Goal: Task Accomplishment & Management: Complete application form

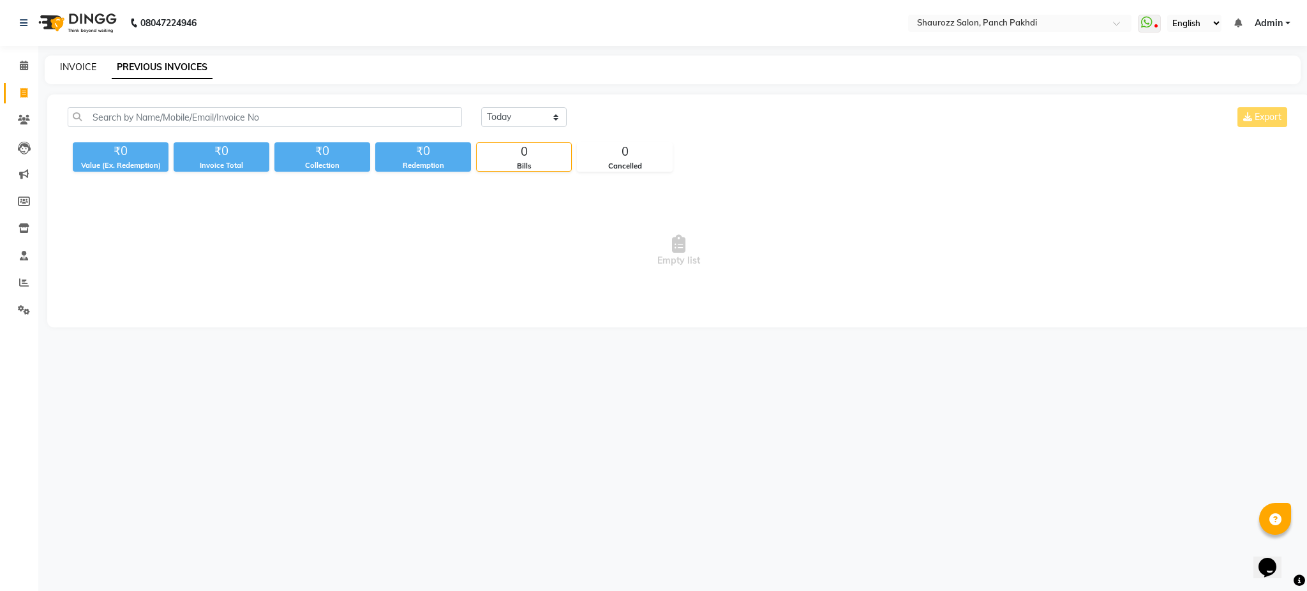
click at [77, 61] on link "INVOICE" at bounding box center [78, 66] width 36 height 11
select select "485"
select select "service"
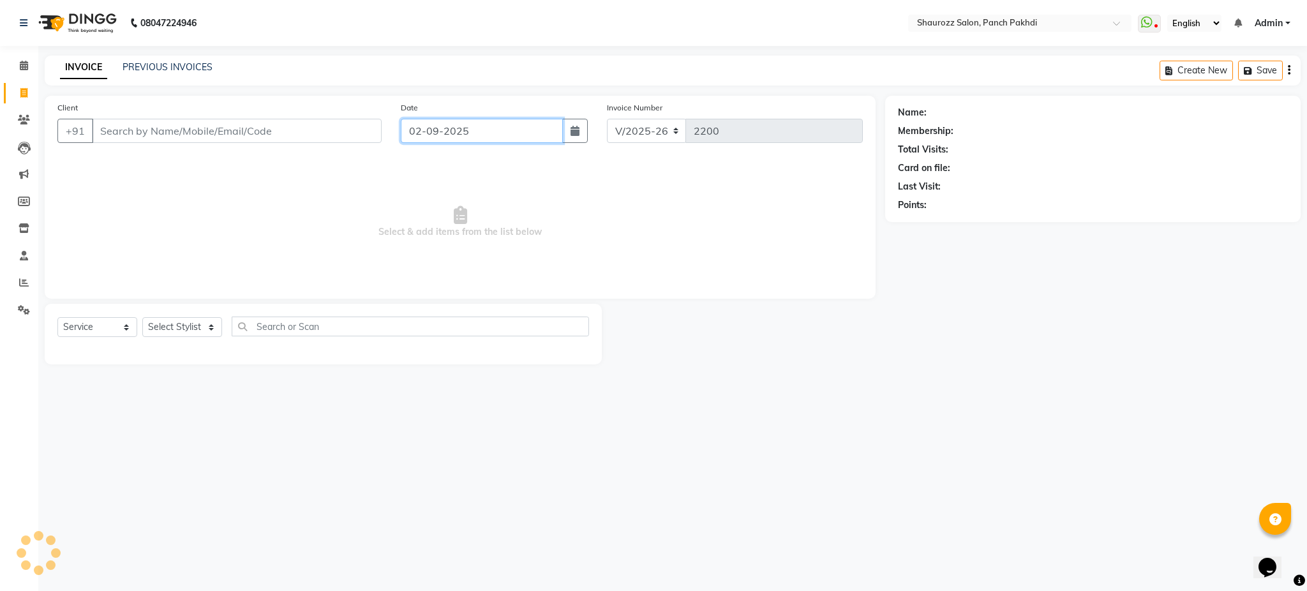
click at [476, 135] on input "02-09-2025" at bounding box center [482, 131] width 162 height 24
select select "9"
select select "2025"
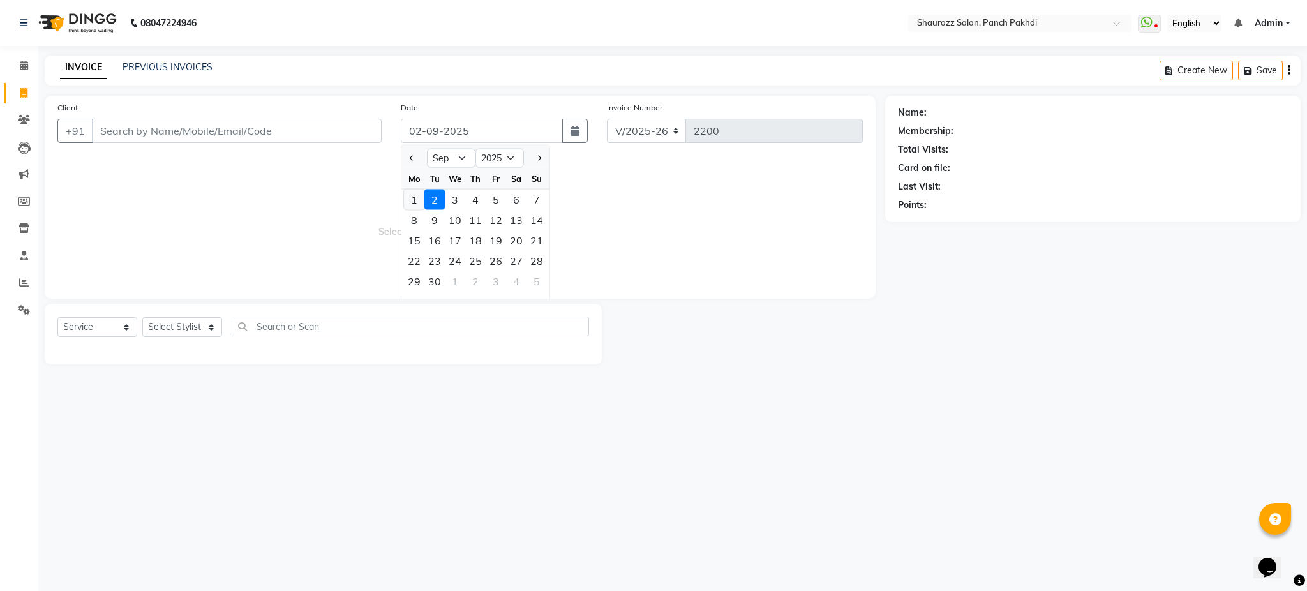
click at [413, 191] on div "1" at bounding box center [414, 200] width 20 height 20
type input "01-09-2025"
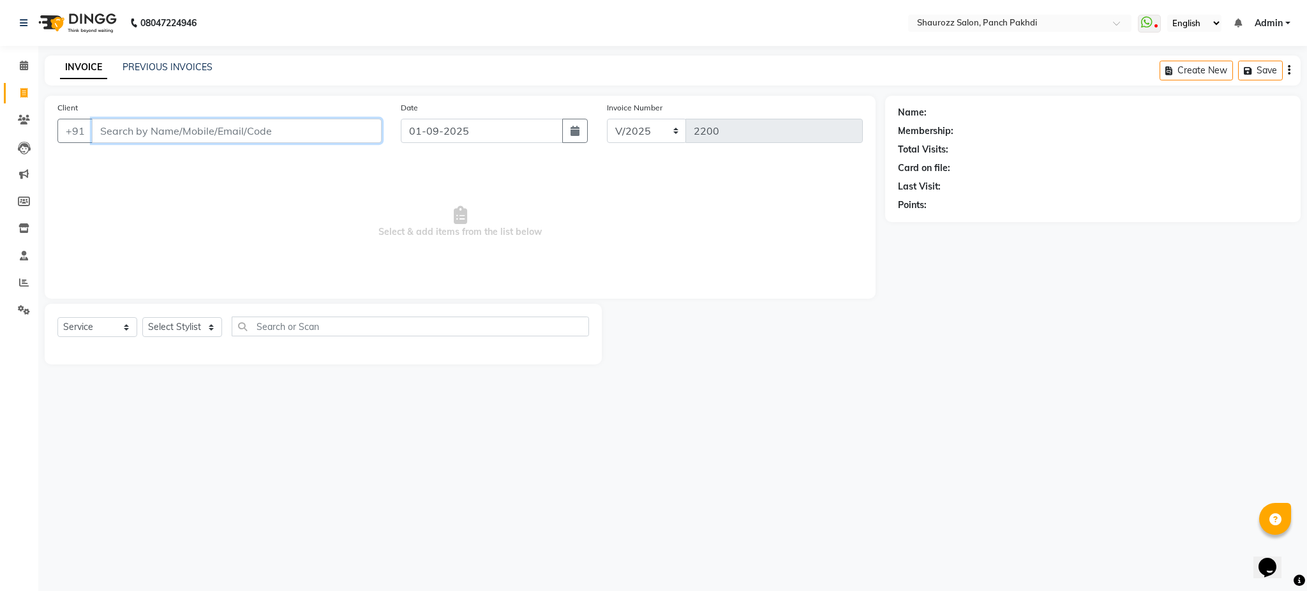
click at [256, 133] on input "Client" at bounding box center [237, 131] width 290 height 24
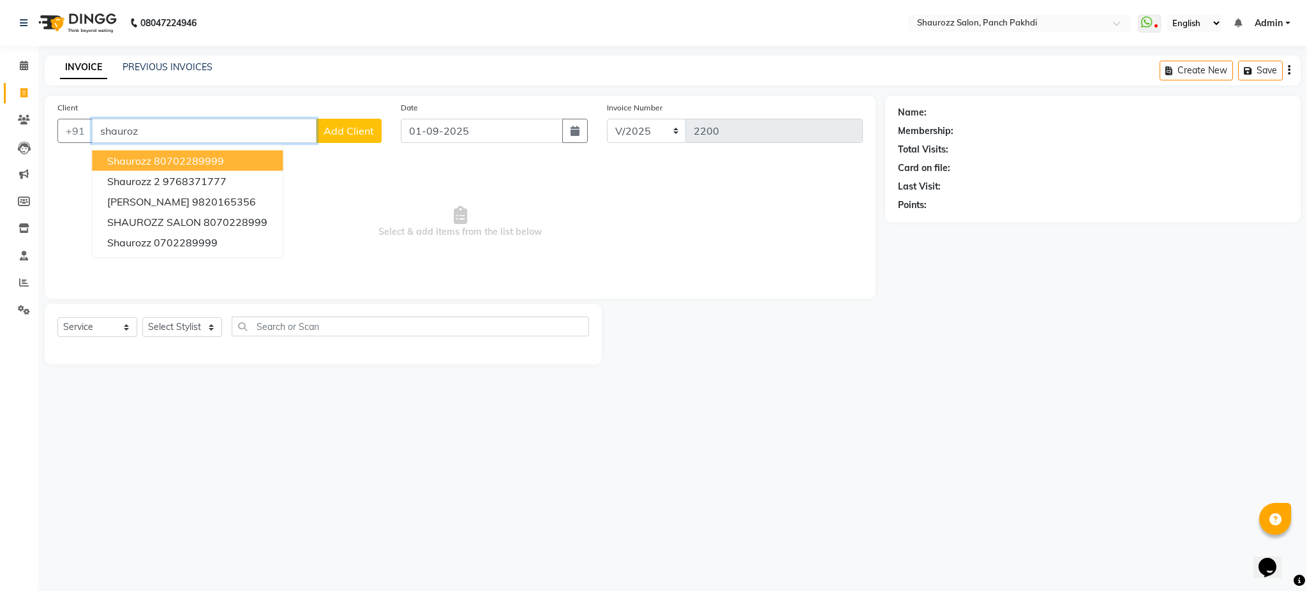
click at [181, 158] on ngb-highlight "80702289999" at bounding box center [189, 160] width 70 height 13
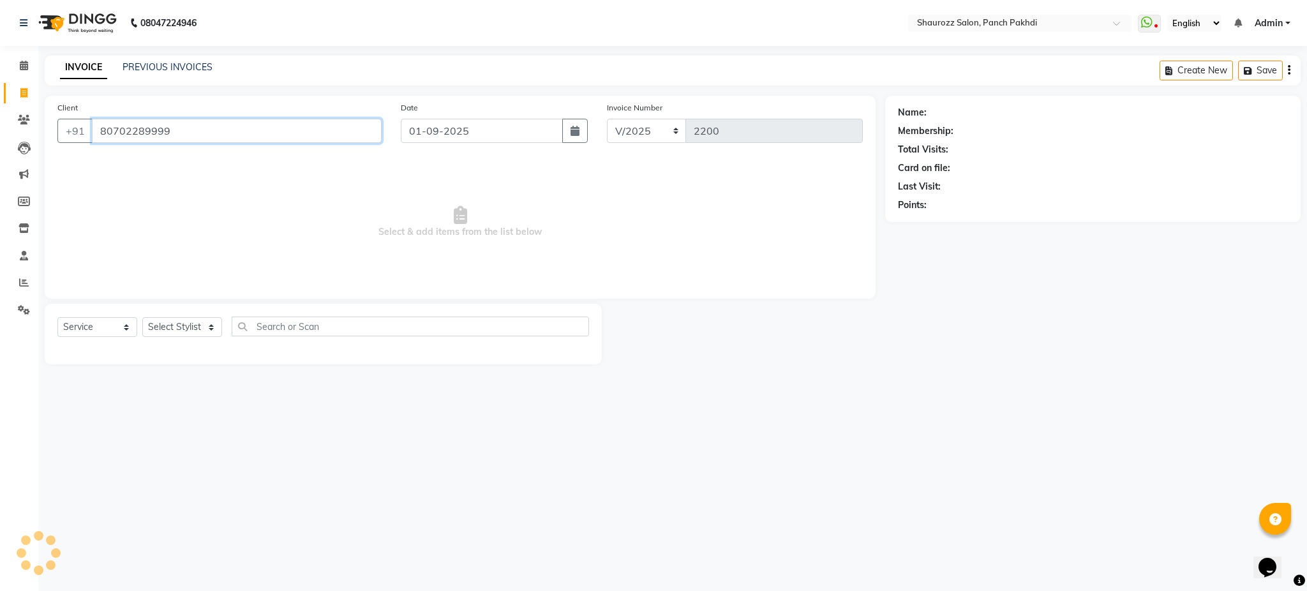
type input "80702289999"
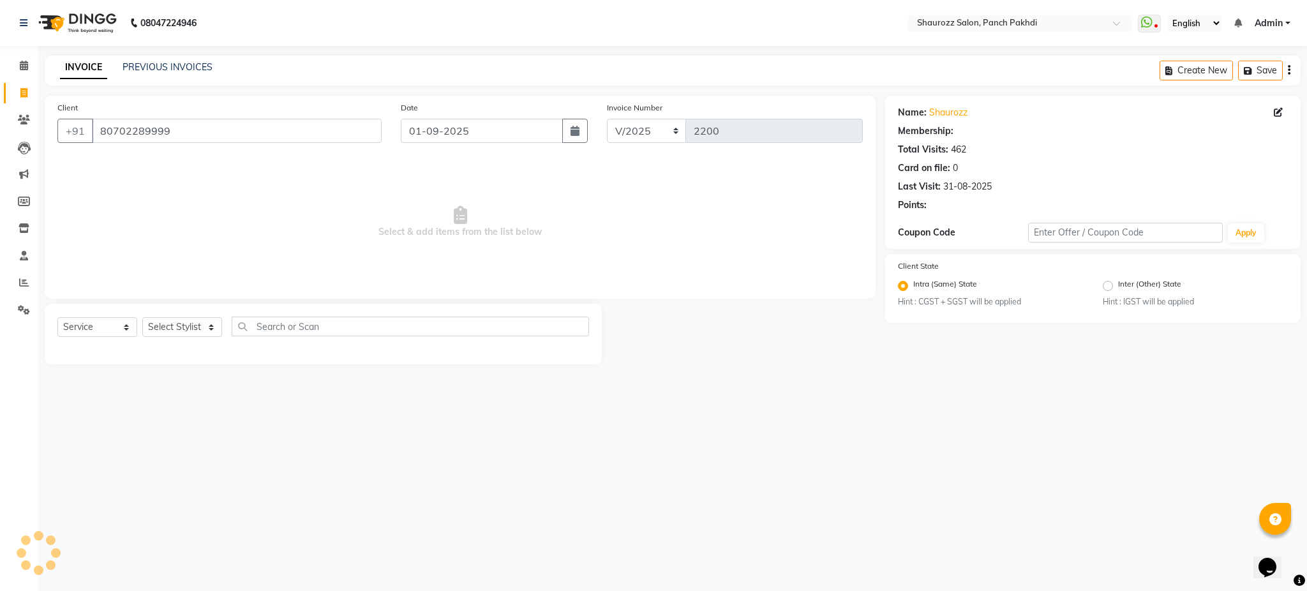
select select "1: Object"
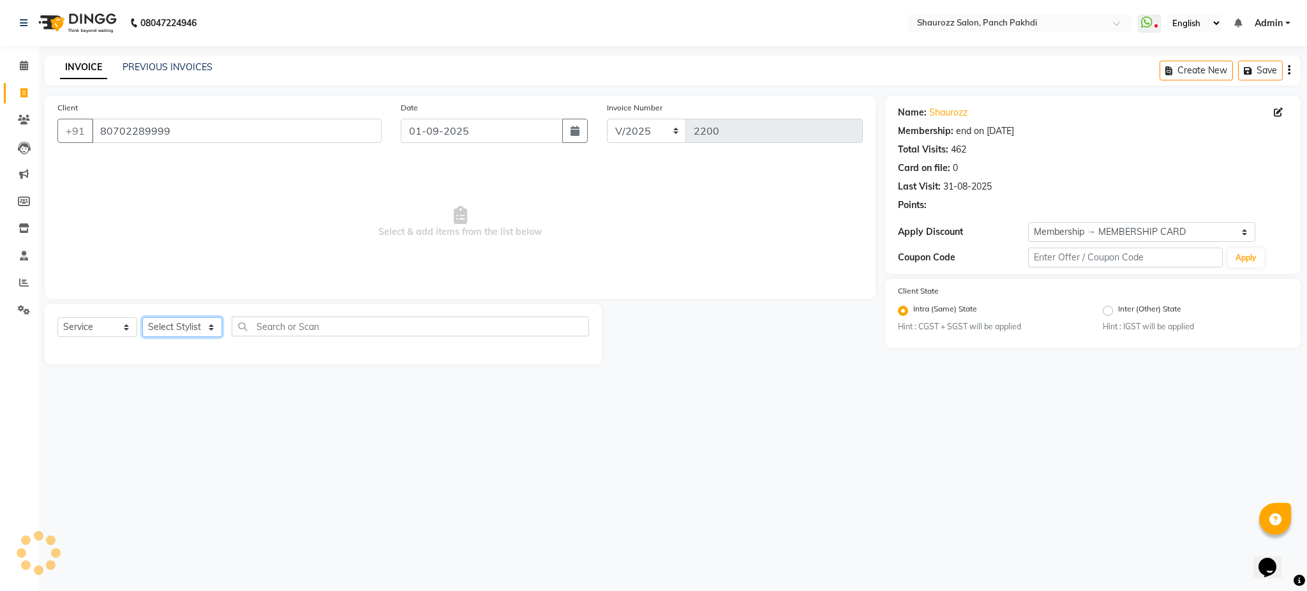
click at [206, 331] on select "Select Stylist [PERSON_NAME] [PERSON_NAME] [PERSON_NAME] [PERSON_NAME] Salon Sa…" at bounding box center [182, 327] width 80 height 20
select select "14040"
click at [142, 318] on select "Select Stylist [PERSON_NAME] [PERSON_NAME] [PERSON_NAME] [PERSON_NAME] Salon Sa…" at bounding box center [182, 327] width 80 height 20
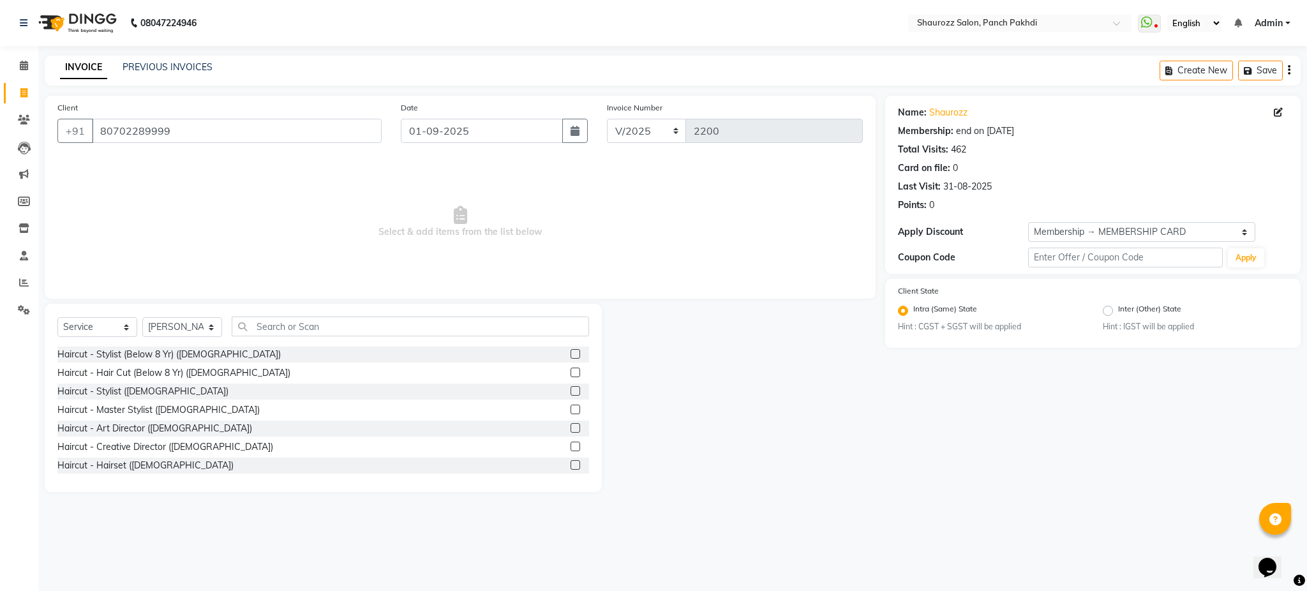
click at [307, 338] on div "Select Service Product Membership Package Voucher Prepaid Gift Card Select Styl…" at bounding box center [323, 332] width 532 height 30
click at [313, 330] on input "text" at bounding box center [410, 327] width 357 height 20
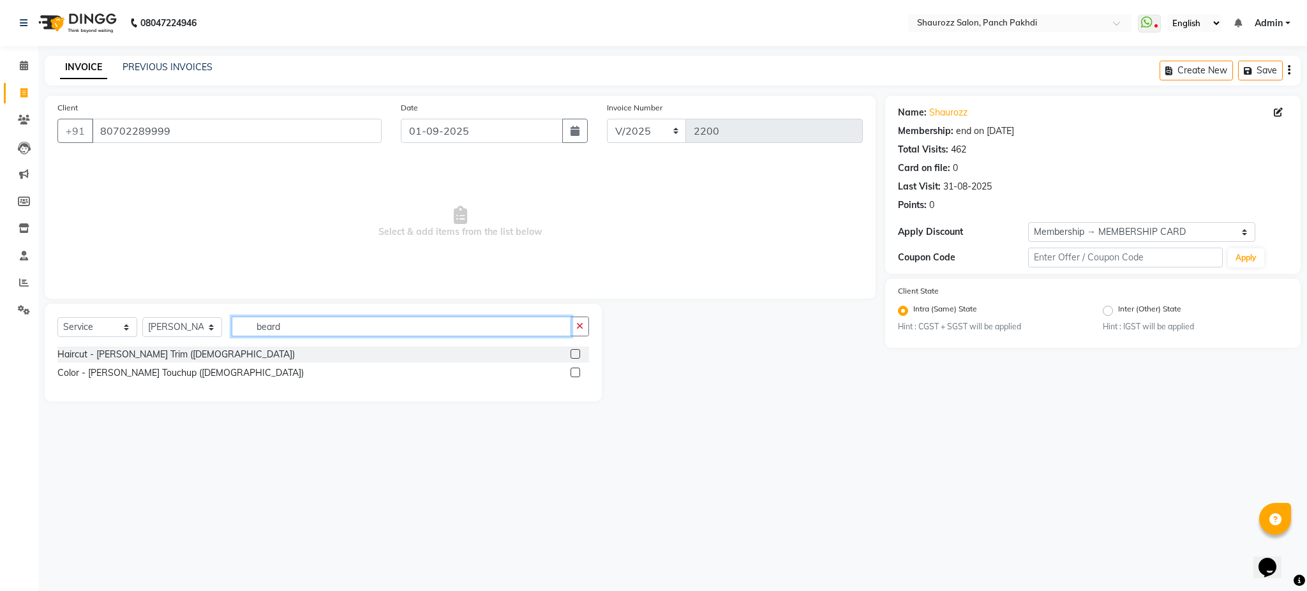
type input "beard"
click at [578, 352] on label at bounding box center [576, 354] width 10 height 10
click at [578, 352] on input "checkbox" at bounding box center [575, 354] width 8 height 8
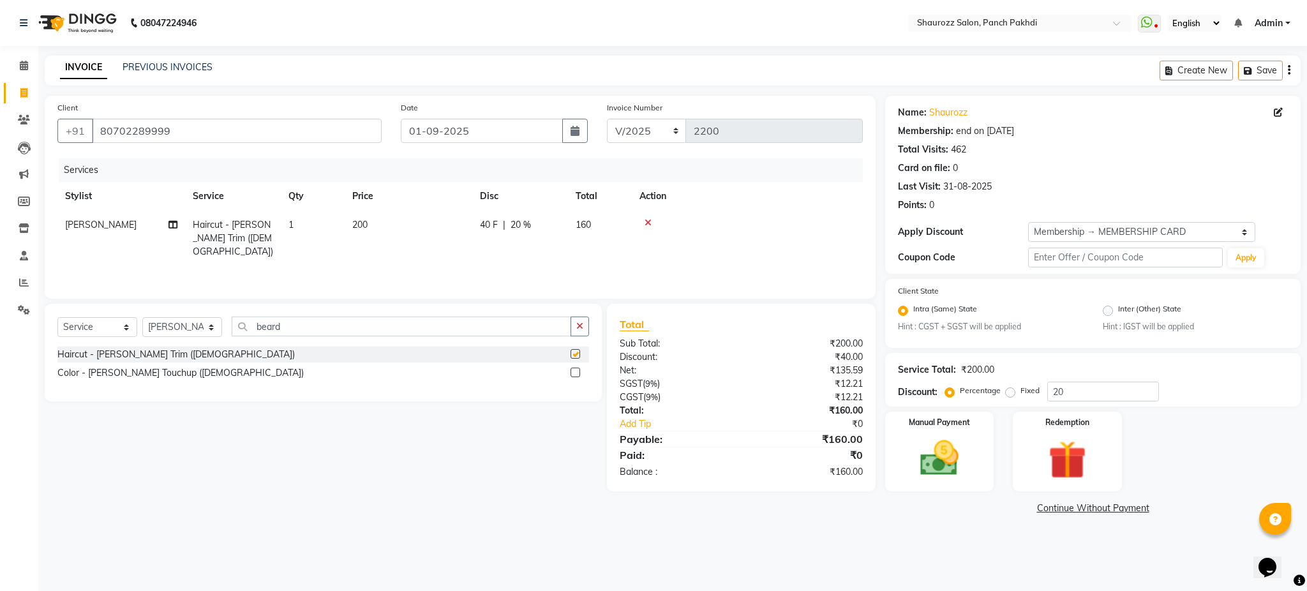
checkbox input "false"
click at [311, 323] on input "beard" at bounding box center [402, 327] width 340 height 20
type input "b"
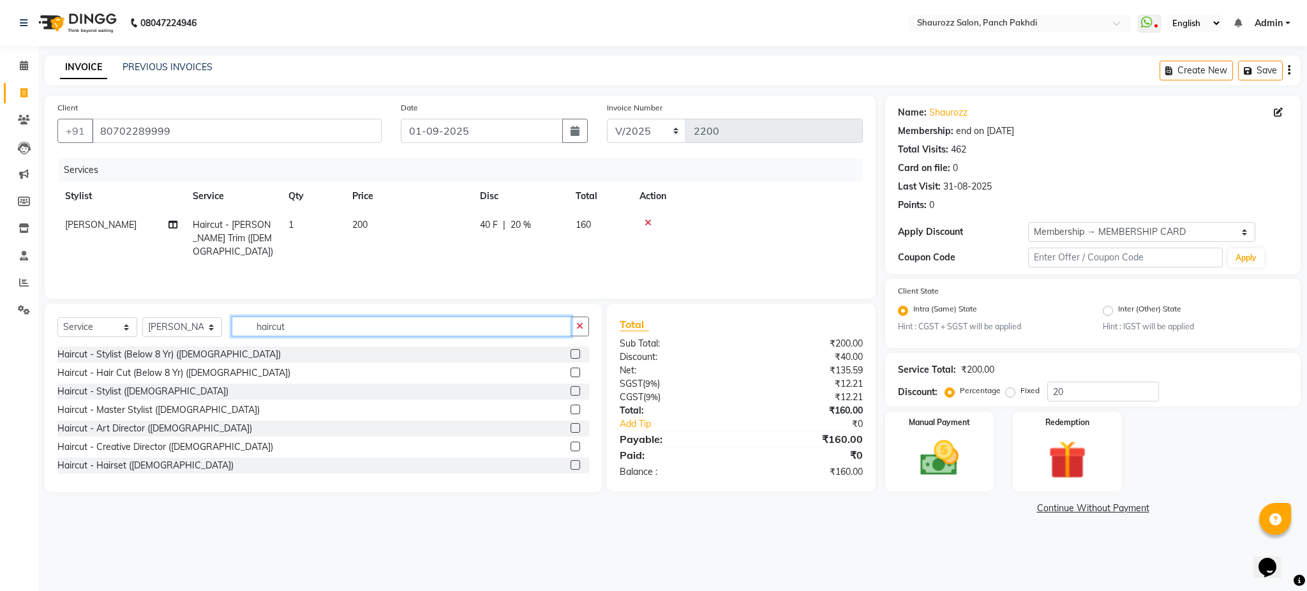
type input "haircut"
click at [571, 393] on label at bounding box center [576, 391] width 10 height 10
click at [571, 393] on input "checkbox" at bounding box center [575, 391] width 8 height 8
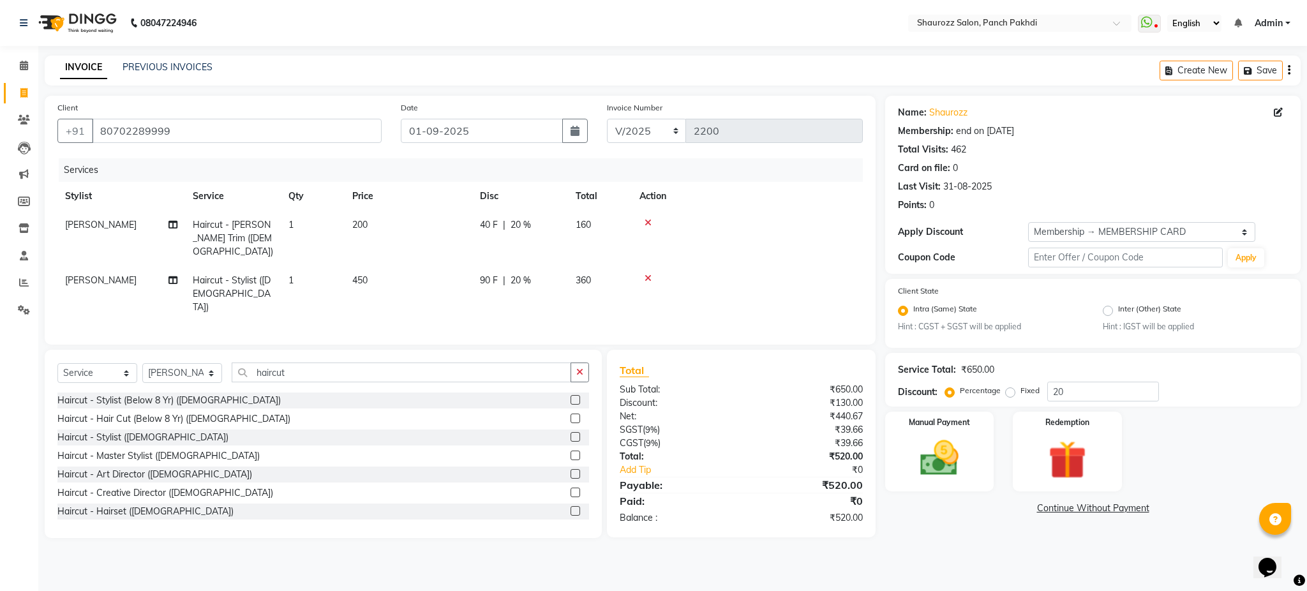
checkbox input "false"
drag, startPoint x: 364, startPoint y: 285, endPoint x: 375, endPoint y: 272, distance: 16.3
click at [364, 282] on td "450" at bounding box center [409, 294] width 128 height 56
select select "14040"
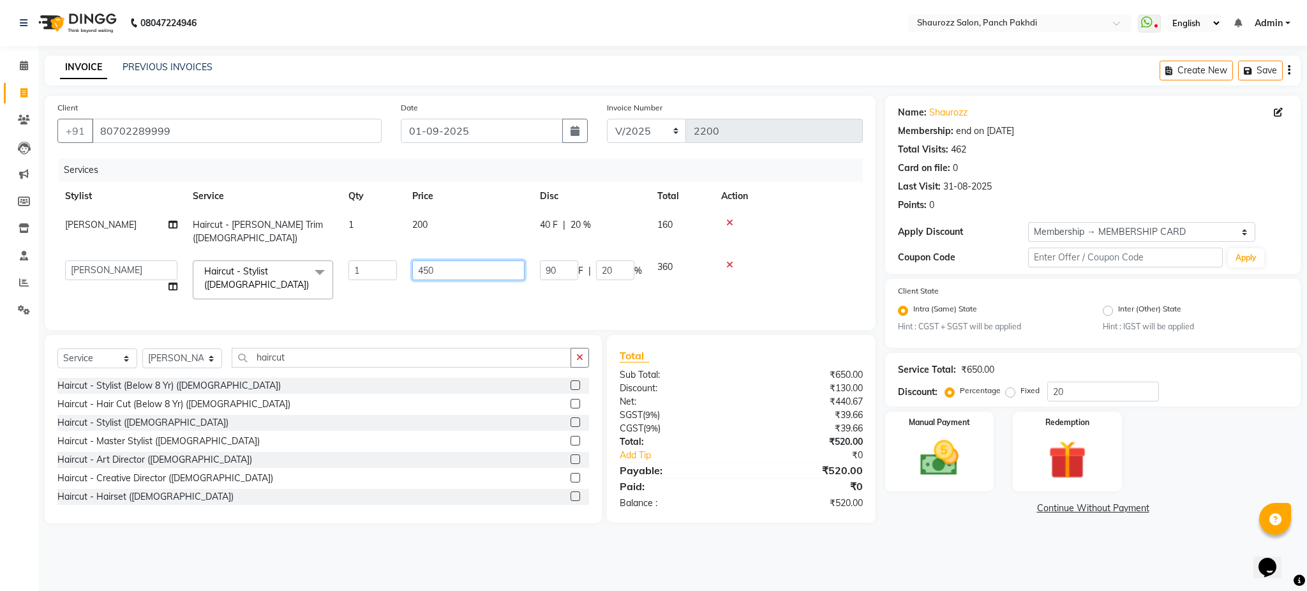
click at [463, 262] on input "450" at bounding box center [468, 270] width 112 height 20
type input "4"
type input "300"
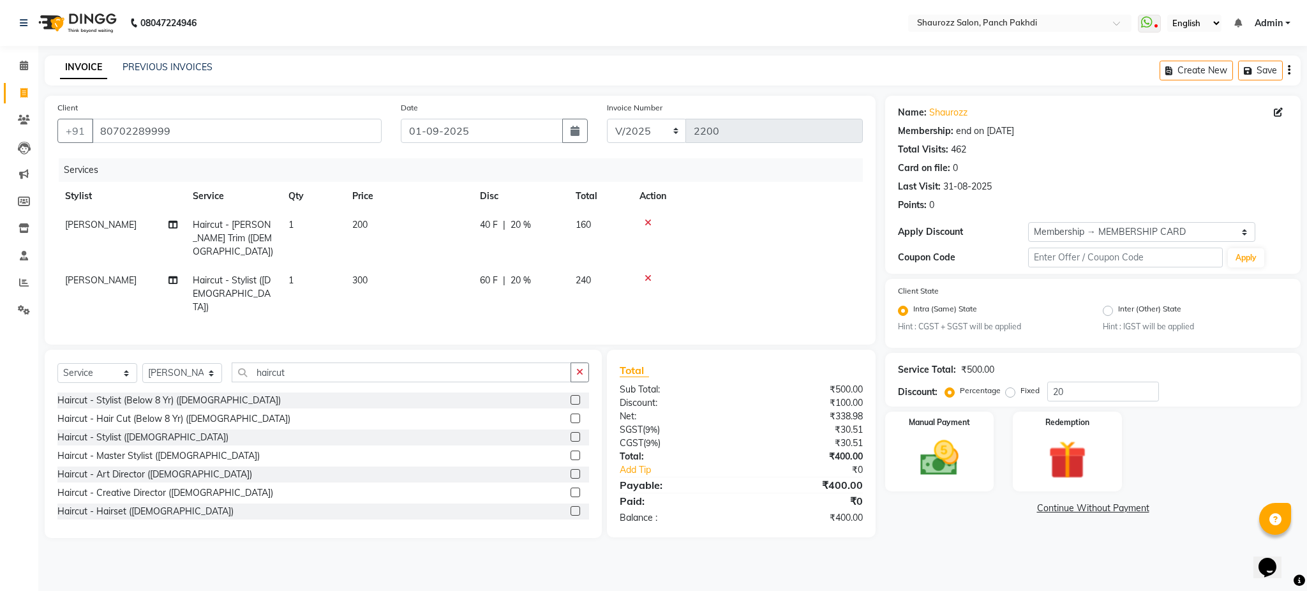
click at [487, 207] on tr "Stylist Service Qty Price Disc Total Action" at bounding box center [459, 196] width 805 height 29
click at [1116, 223] on select "Select Membership → MEMBERSHIP CARD" at bounding box center [1141, 232] width 227 height 20
select select "0:"
click at [1028, 222] on select "Select Membership → MEMBERSHIP CARD" at bounding box center [1141, 232] width 227 height 20
type input "0"
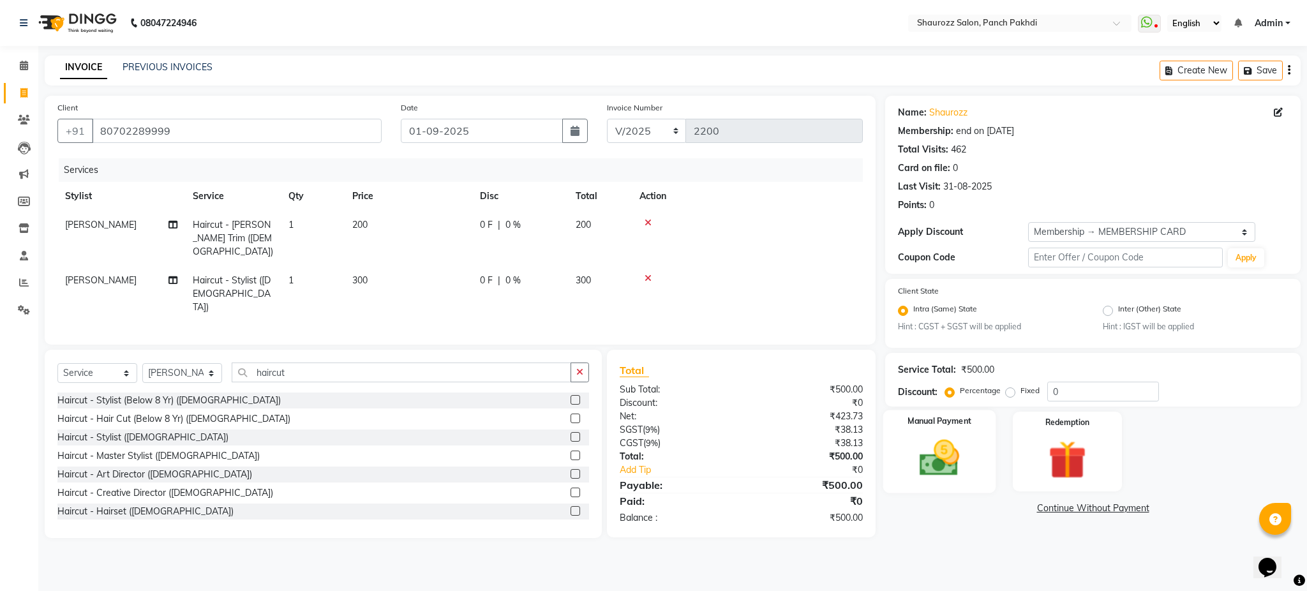
click at [944, 475] on img at bounding box center [939, 458] width 65 height 46
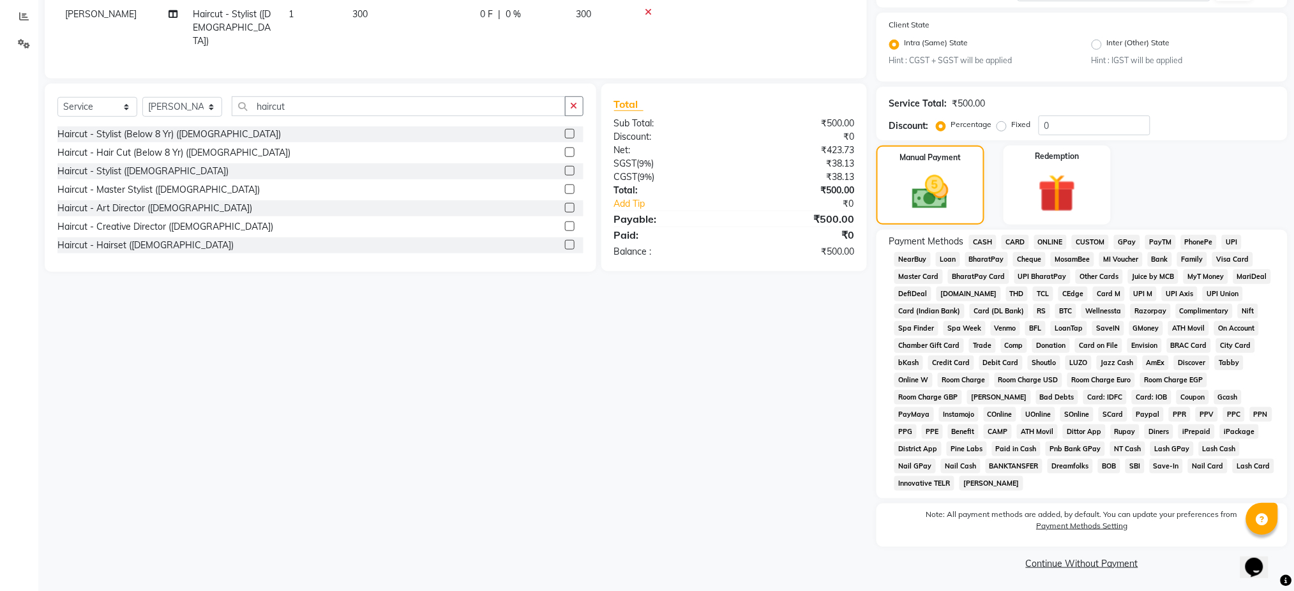
scroll to position [267, 0]
click at [984, 244] on span "CASH" at bounding box center [982, 241] width 27 height 15
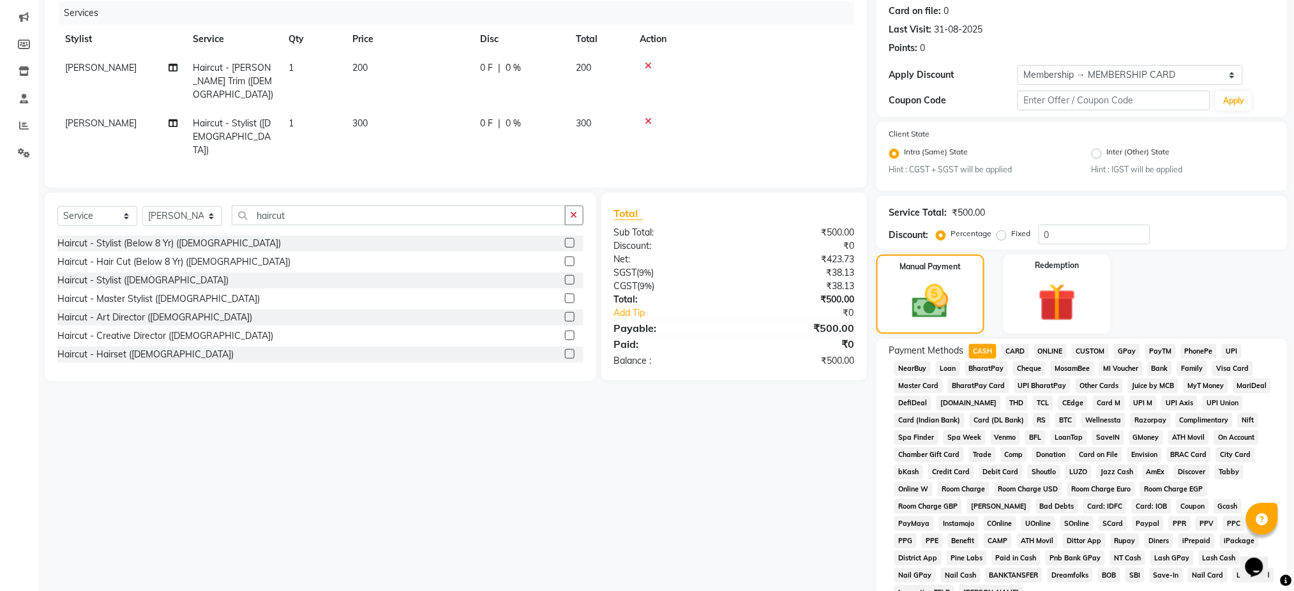
scroll to position [335, 0]
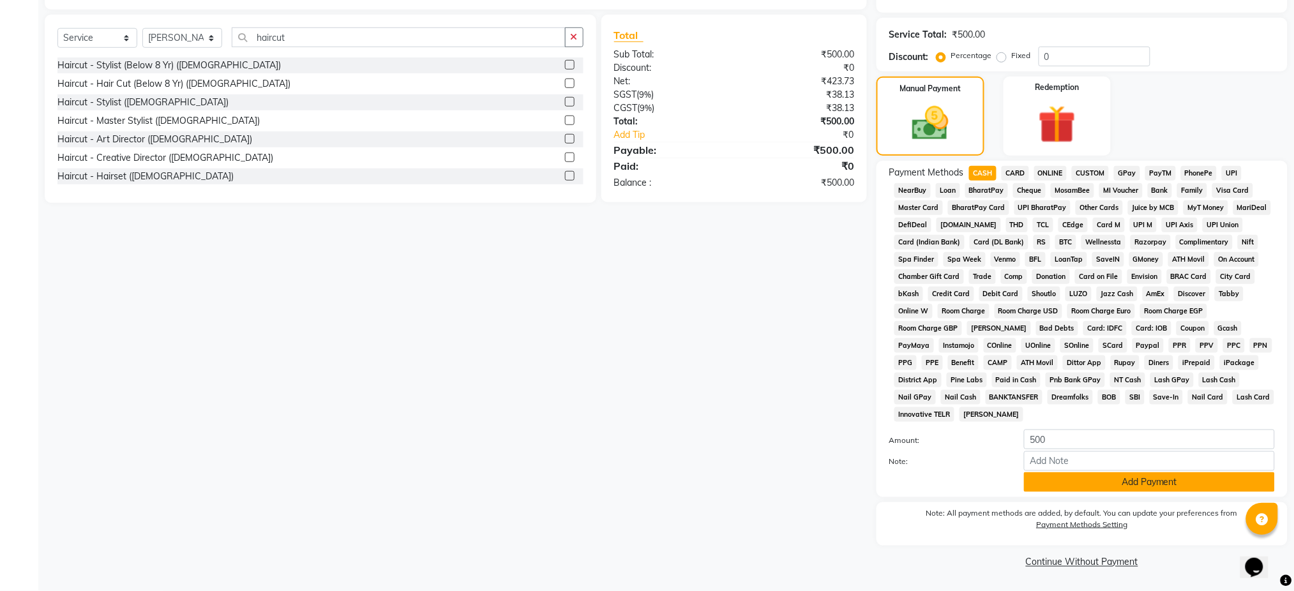
click at [1101, 491] on button "Add Payment" at bounding box center [1149, 482] width 251 height 20
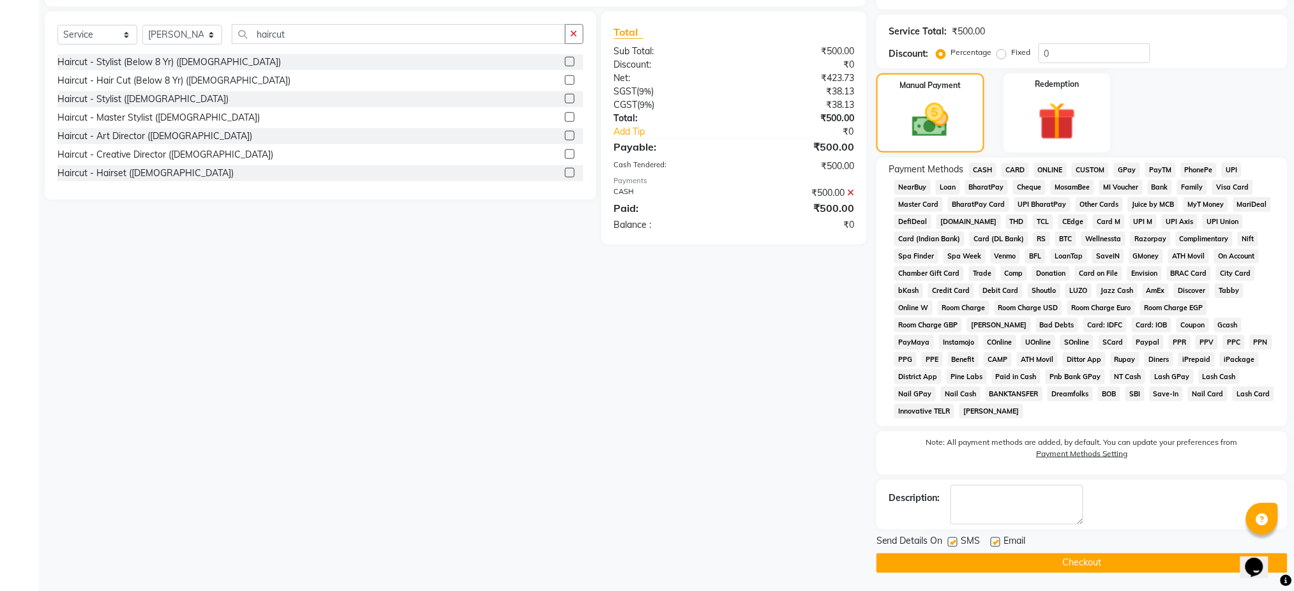
scroll to position [340, 0]
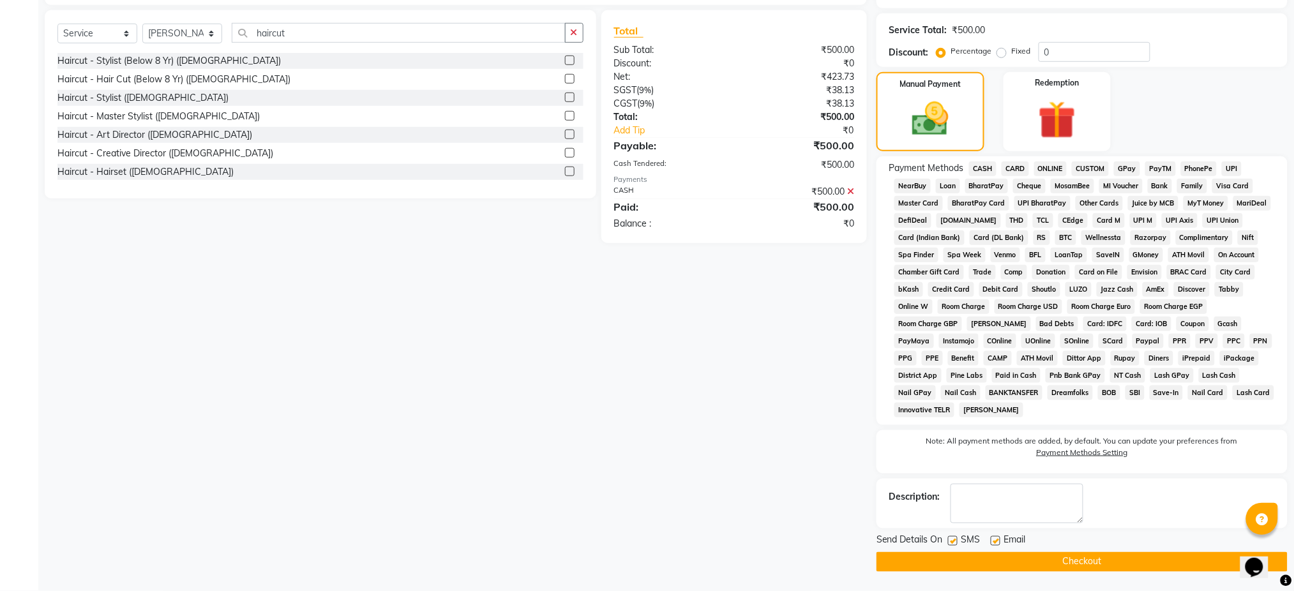
click at [1078, 561] on button "Checkout" at bounding box center [1081, 562] width 411 height 20
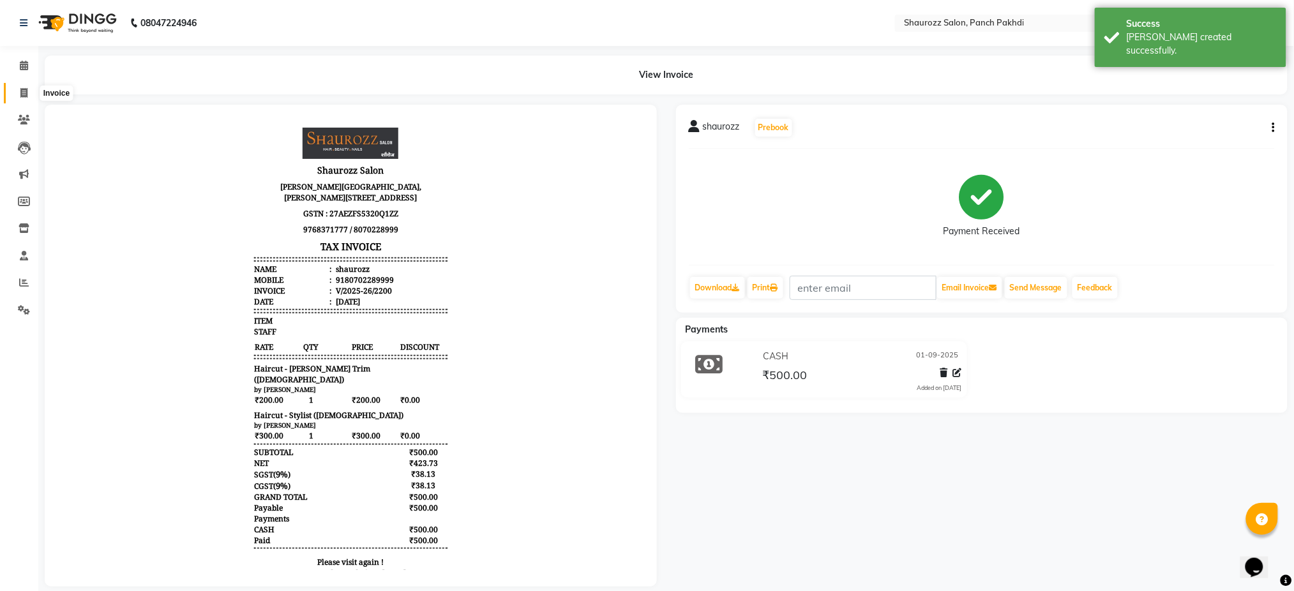
click at [18, 89] on span at bounding box center [24, 93] width 22 height 15
select select "485"
select select "service"
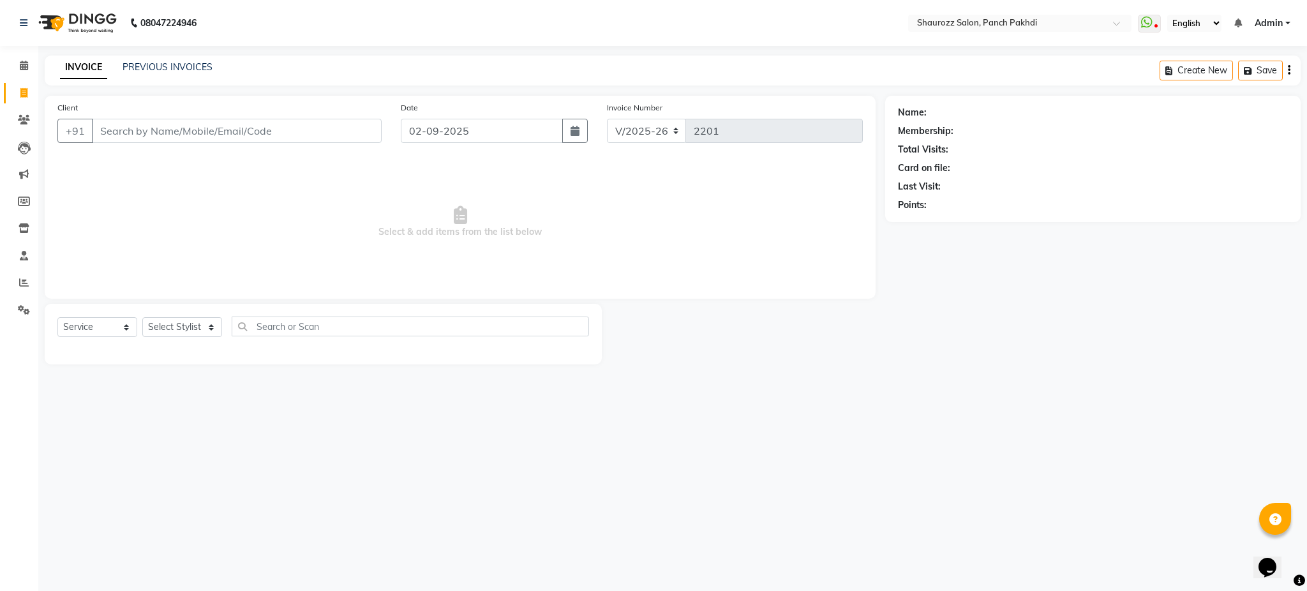
click at [262, 123] on input "Client" at bounding box center [237, 131] width 290 height 24
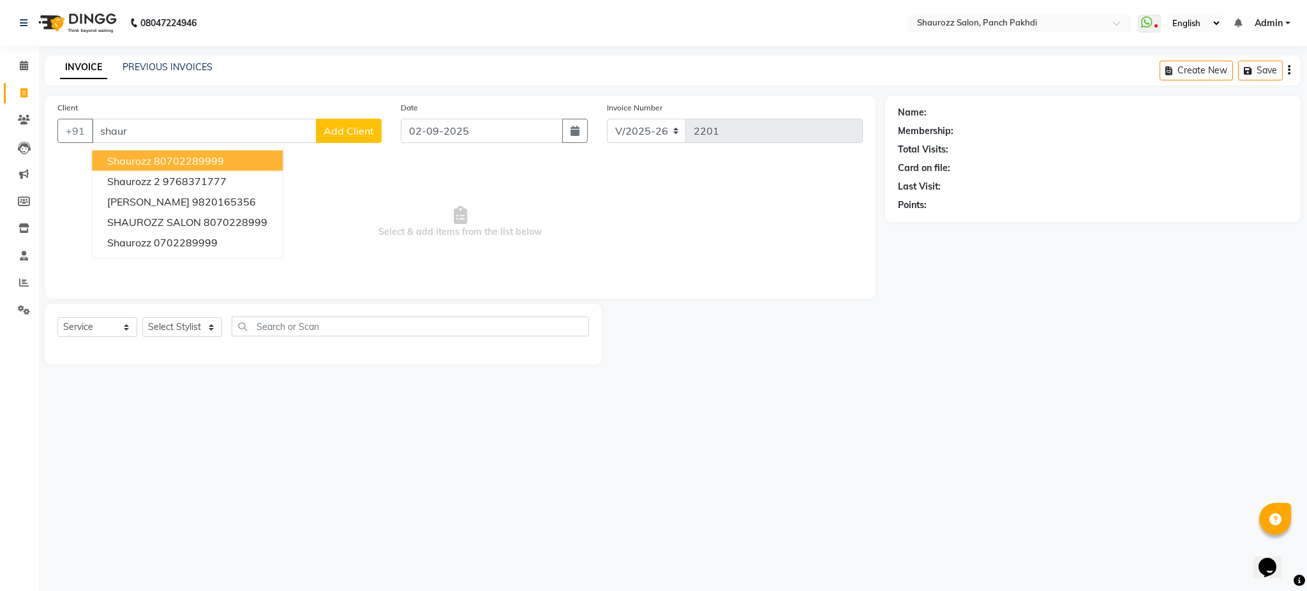
click at [193, 163] on ngb-highlight "80702289999" at bounding box center [189, 160] width 70 height 13
type input "80702289999"
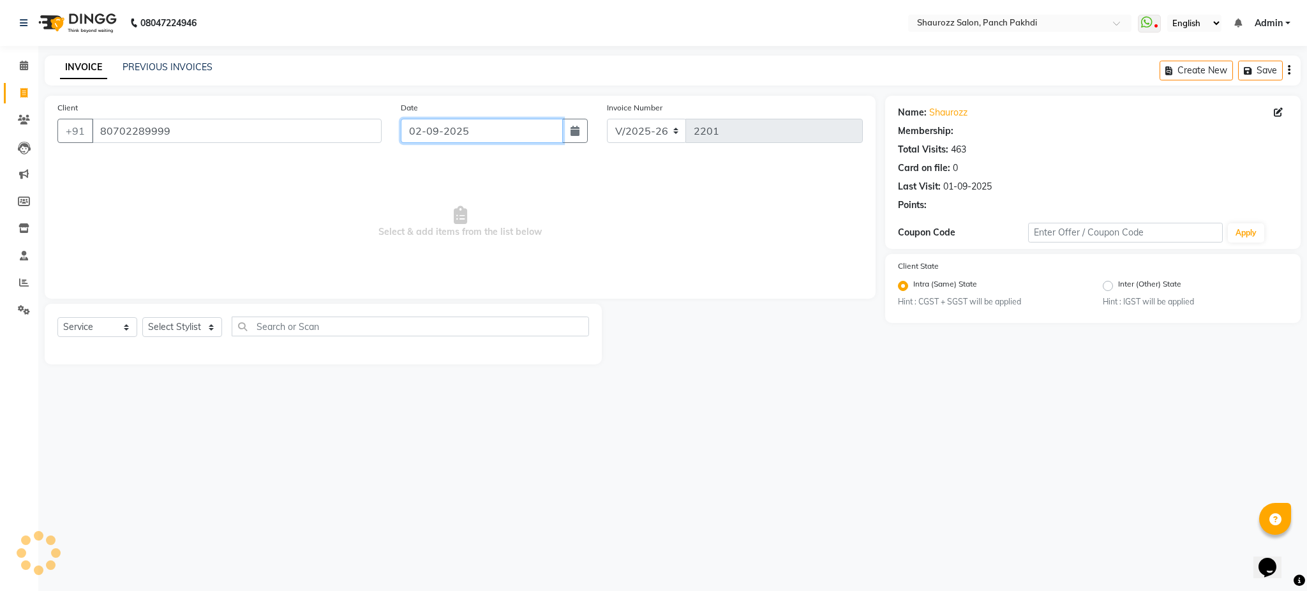
click at [435, 129] on input "02-09-2025" at bounding box center [482, 131] width 162 height 24
select select "9"
select select "2025"
select select "1: Object"
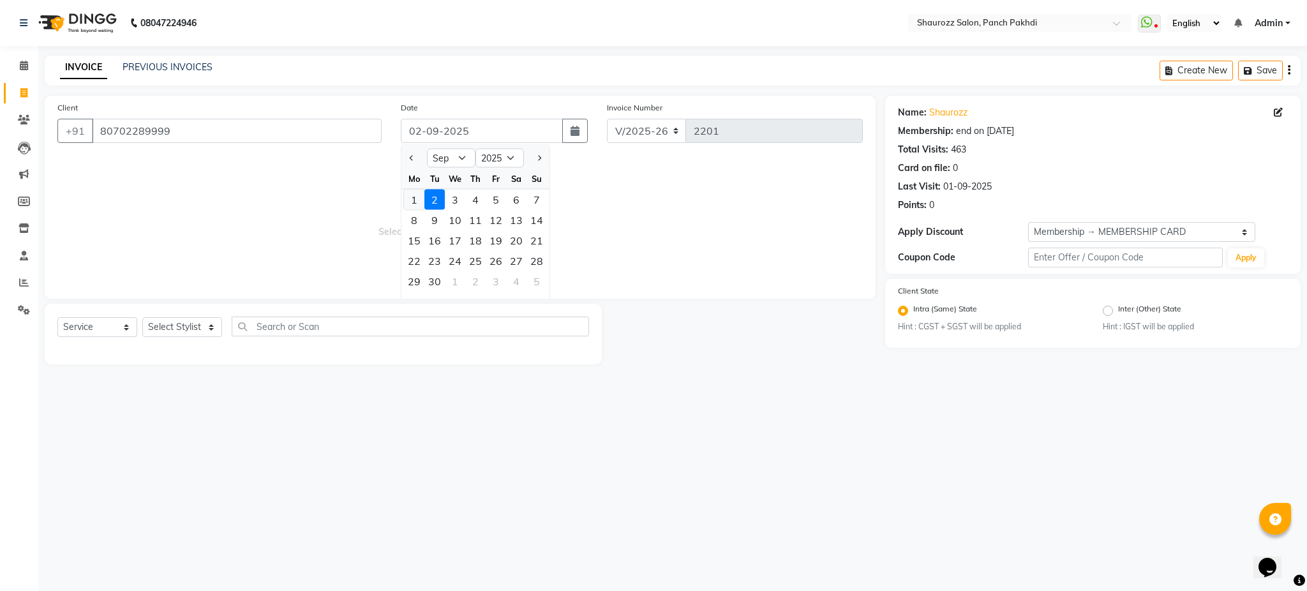
click at [423, 195] on div "1" at bounding box center [414, 200] width 20 height 20
type input "01-09-2025"
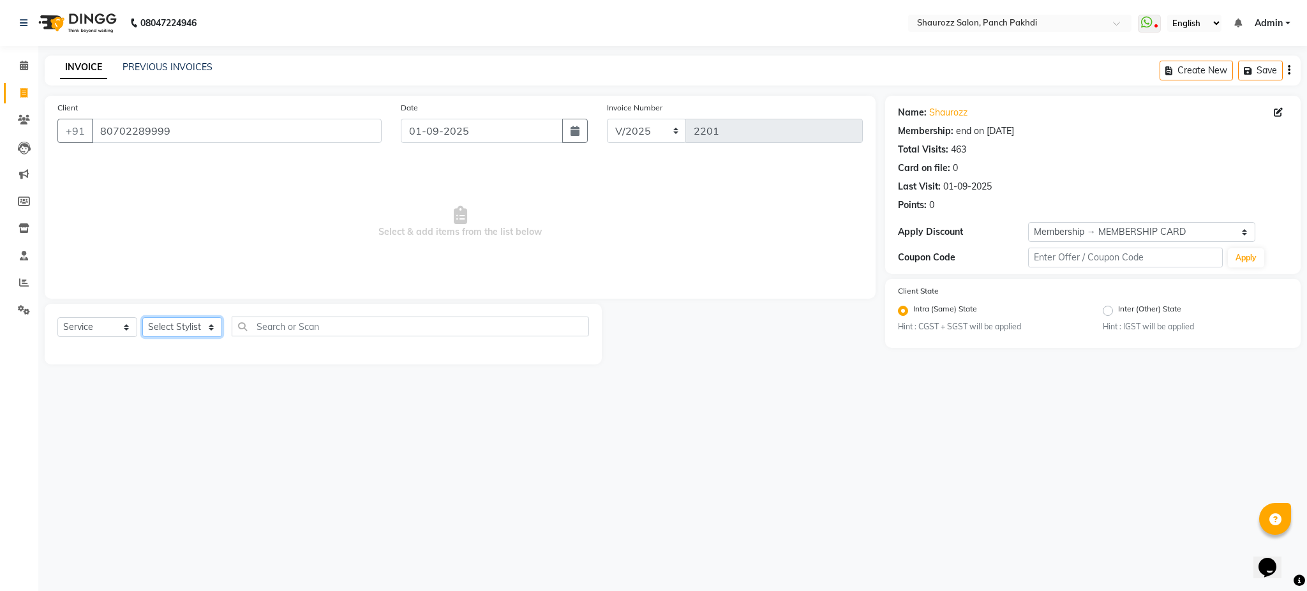
click at [199, 331] on select "Select Stylist [PERSON_NAME] [PERSON_NAME] [PERSON_NAME] [PERSON_NAME] Salon Sa…" at bounding box center [182, 327] width 80 height 20
click at [142, 318] on select "Select Stylist [PERSON_NAME] [PERSON_NAME] [PERSON_NAME] [PERSON_NAME] Salon Sa…" at bounding box center [182, 327] width 80 height 20
click at [191, 322] on select "Select Stylist [PERSON_NAME] [PERSON_NAME] [PERSON_NAME] [PERSON_NAME] Salon Sa…" at bounding box center [182, 327] width 80 height 20
select select "14040"
click at [142, 318] on select "Select Stylist [PERSON_NAME] [PERSON_NAME] [PERSON_NAME] [PERSON_NAME] Salon Sa…" at bounding box center [182, 327] width 80 height 20
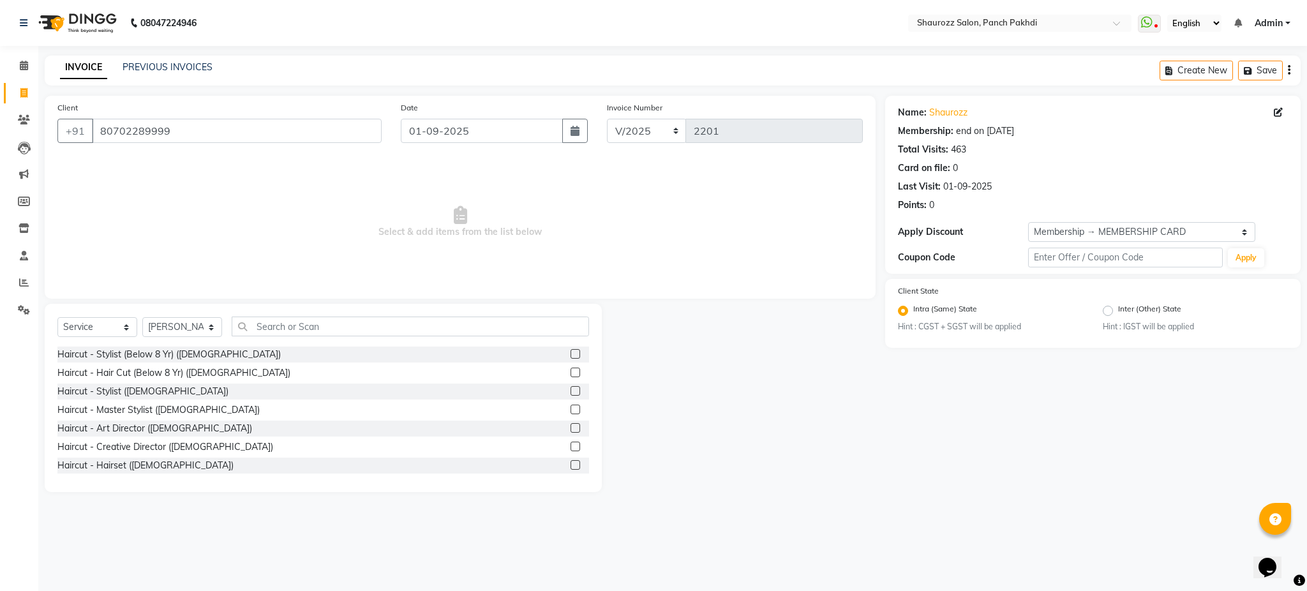
drag, startPoint x: 296, startPoint y: 340, endPoint x: 305, endPoint y: 331, distance: 13.1
click at [297, 340] on div "Select Service Product Membership Package Voucher Prepaid Gift Card Select Styl…" at bounding box center [323, 332] width 532 height 30
click at [305, 331] on input "text" at bounding box center [410, 327] width 357 height 20
type input "haircut"
click at [554, 387] on div "Haircut - Stylist ([DEMOGRAPHIC_DATA])" at bounding box center [323, 392] width 532 height 16
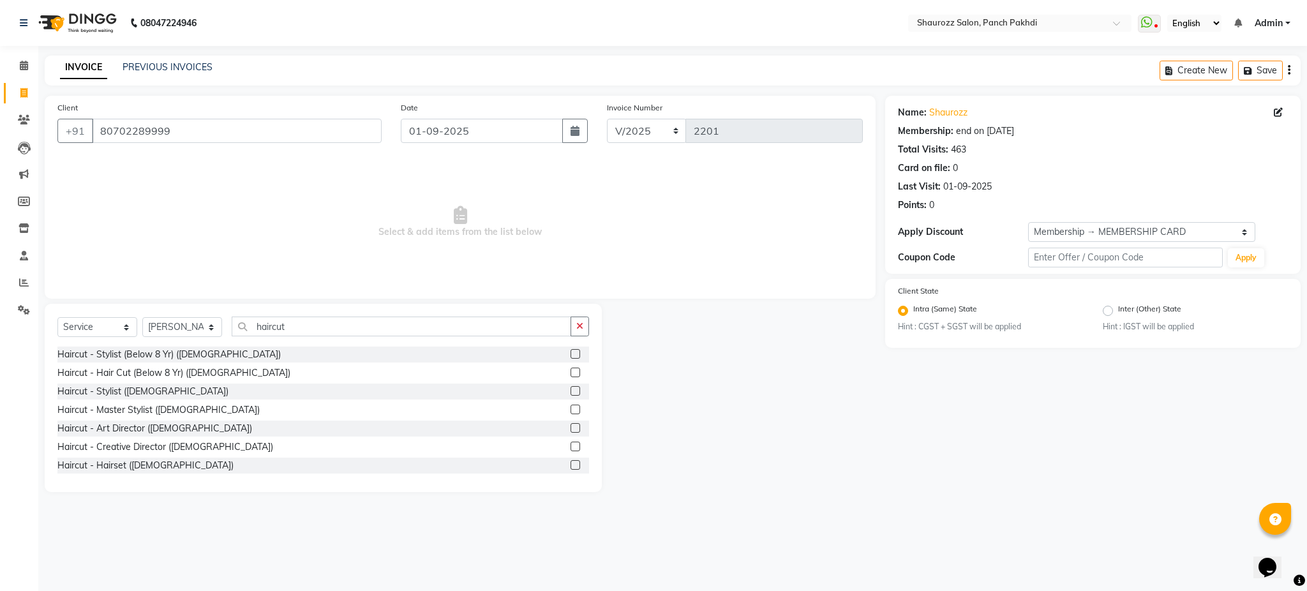
click at [571, 394] on label at bounding box center [576, 391] width 10 height 10
click at [571, 394] on input "checkbox" at bounding box center [575, 391] width 8 height 8
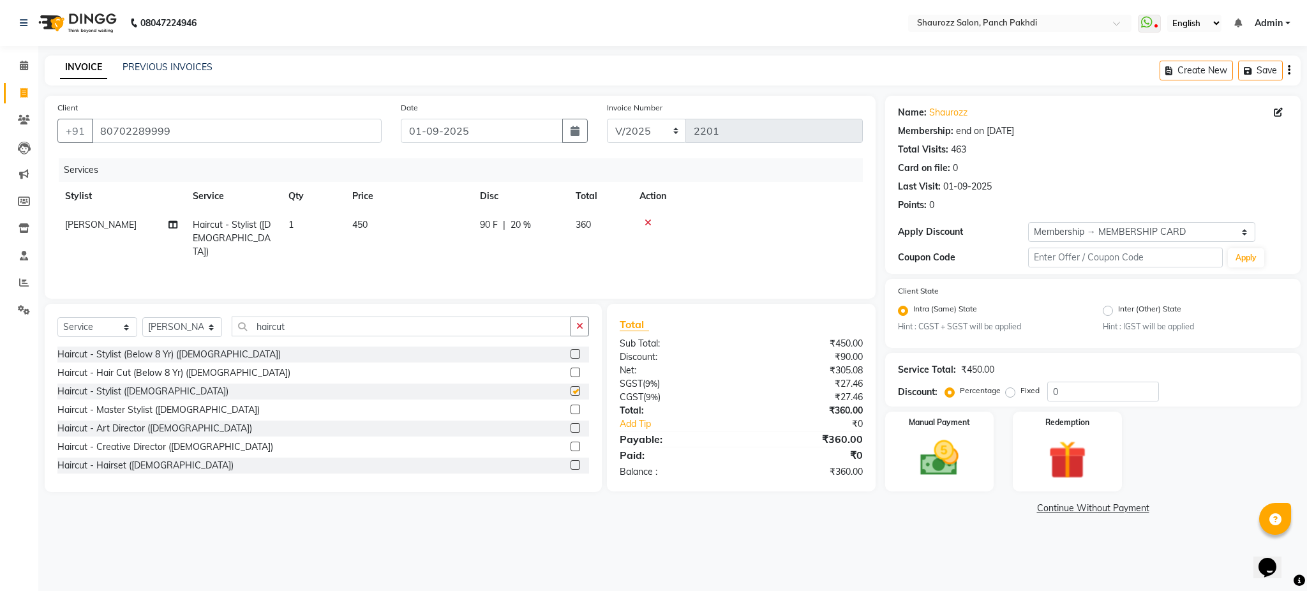
checkbox input "false"
click at [354, 331] on input "haircut" at bounding box center [402, 327] width 340 height 20
type input "h"
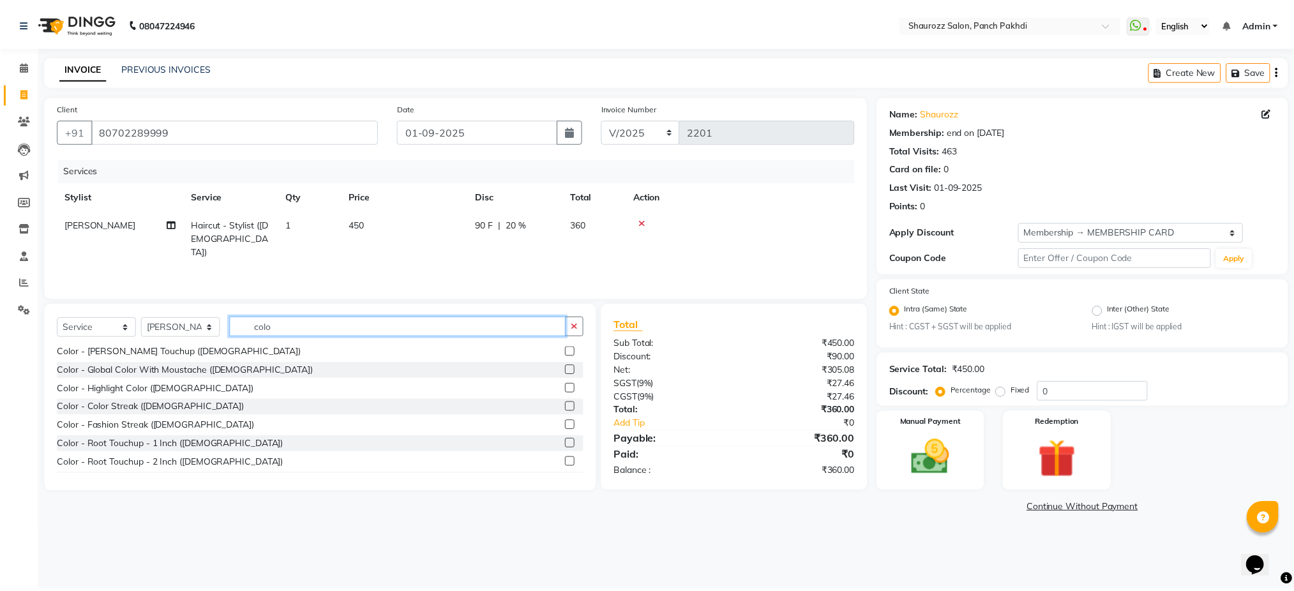
scroll to position [594, 0]
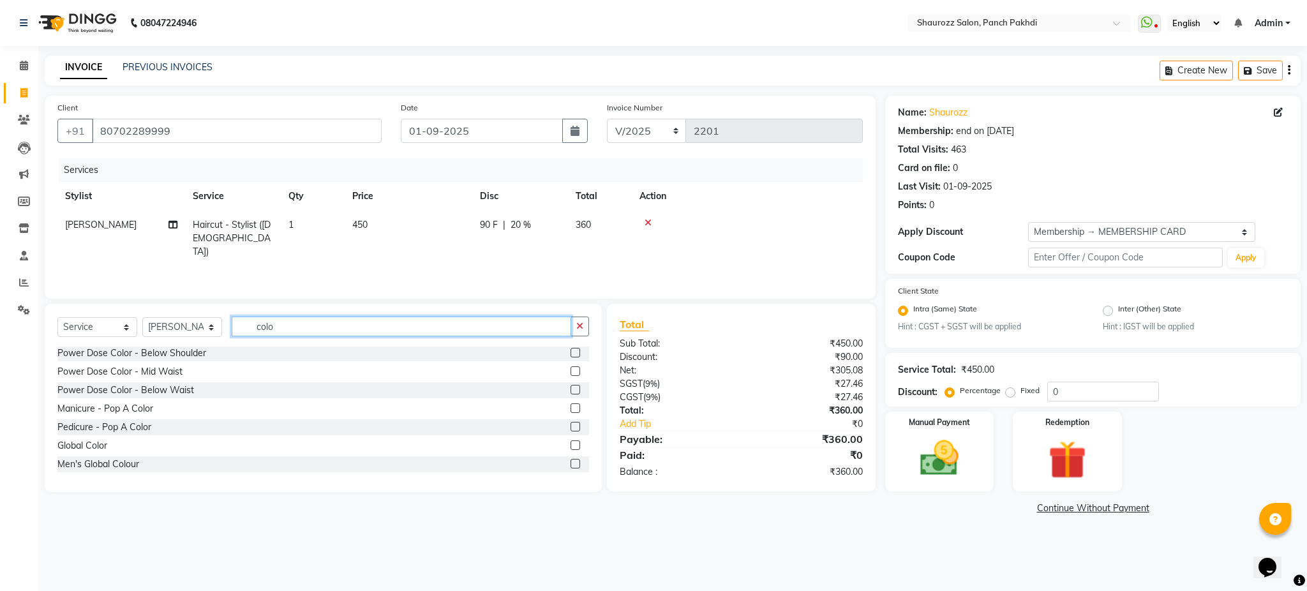
type input "colo"
click at [571, 468] on div at bounding box center [575, 465] width 8 height 13
click at [571, 466] on label at bounding box center [576, 464] width 10 height 10
click at [571, 466] on input "checkbox" at bounding box center [575, 464] width 8 height 8
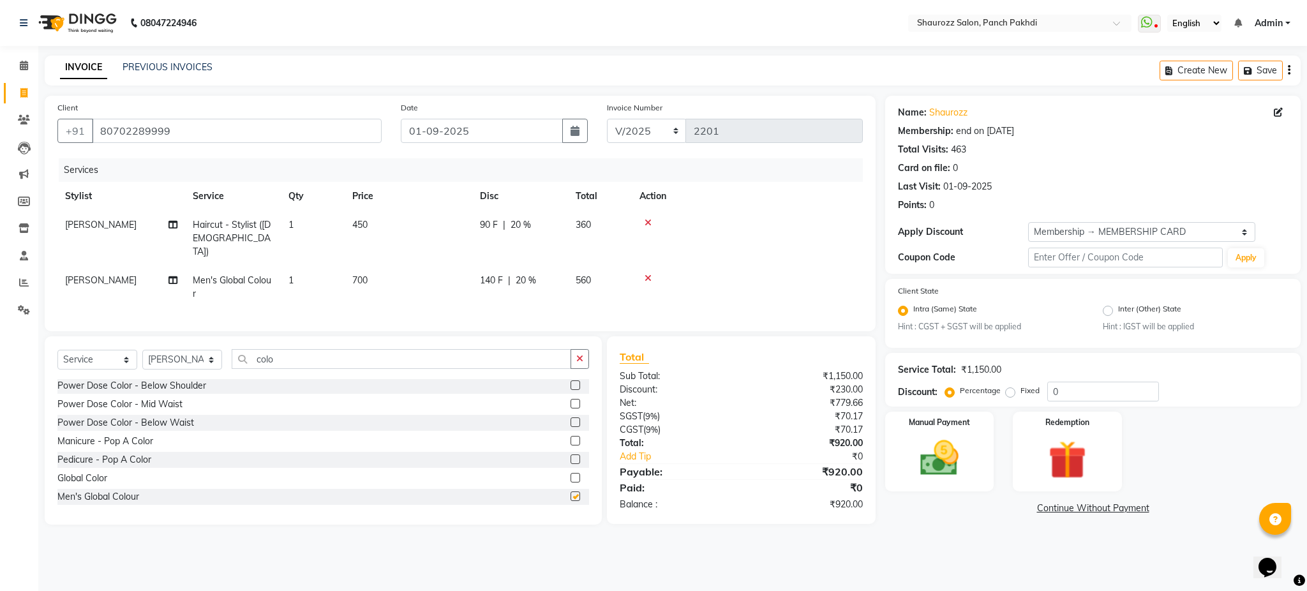
checkbox input "false"
click at [366, 216] on td "450" at bounding box center [409, 239] width 128 height 56
select select "14040"
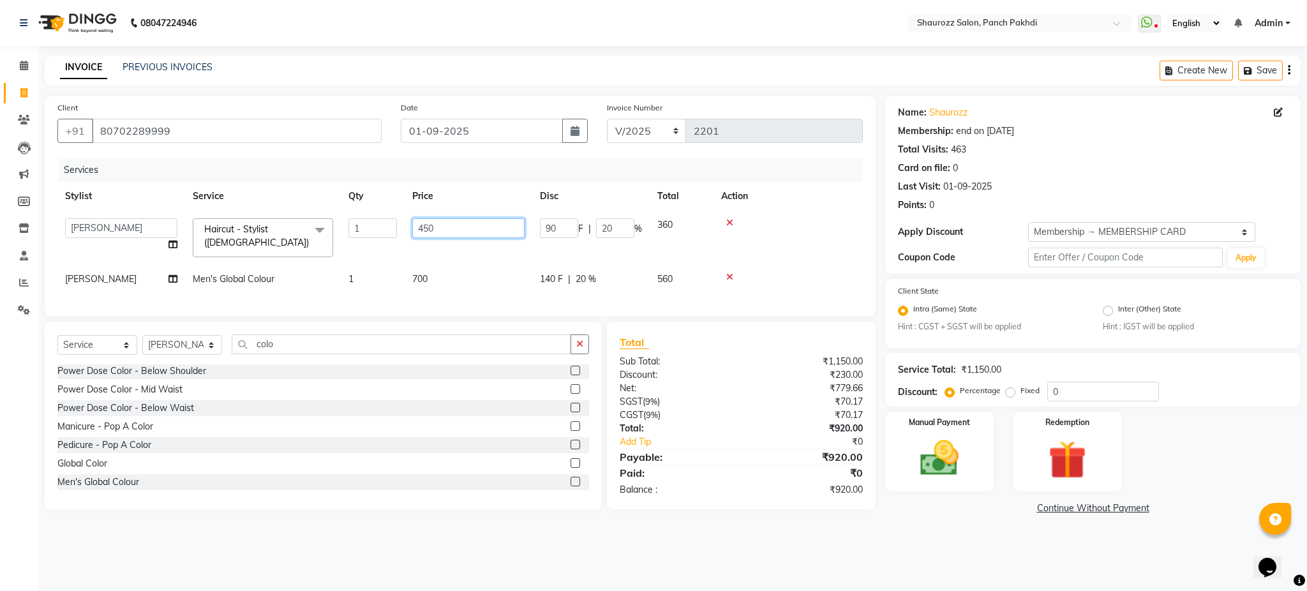
click at [456, 221] on input "450" at bounding box center [468, 228] width 112 height 20
type input "4"
type input "300"
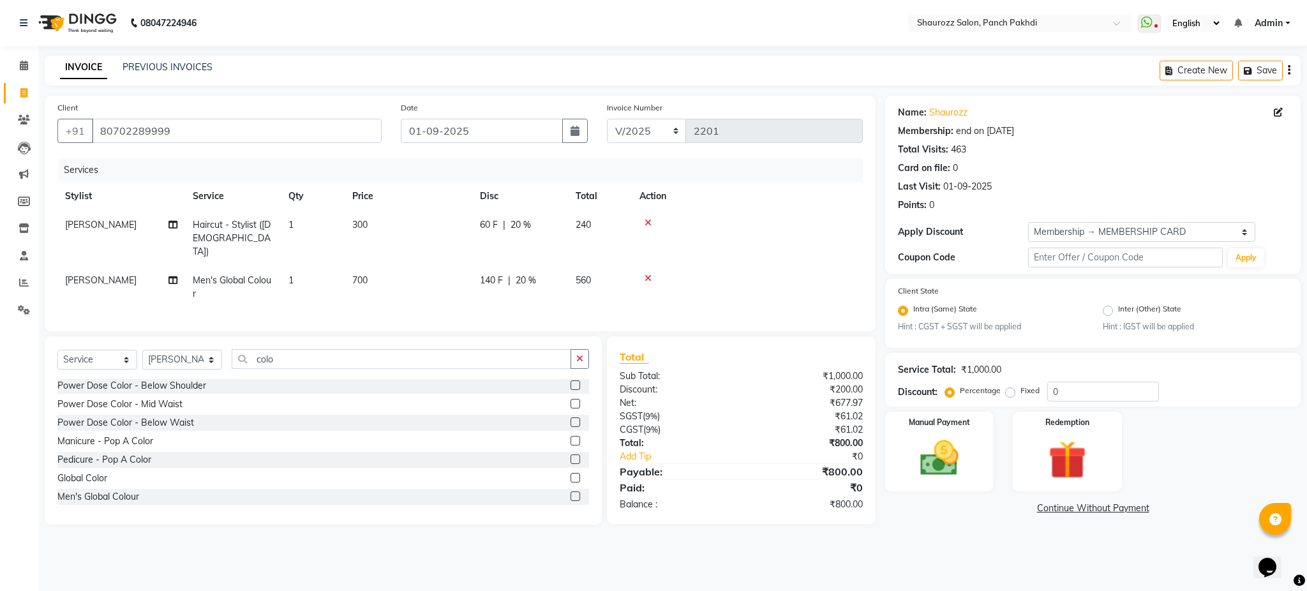
click at [456, 218] on td "300" at bounding box center [409, 239] width 128 height 56
select select "14040"
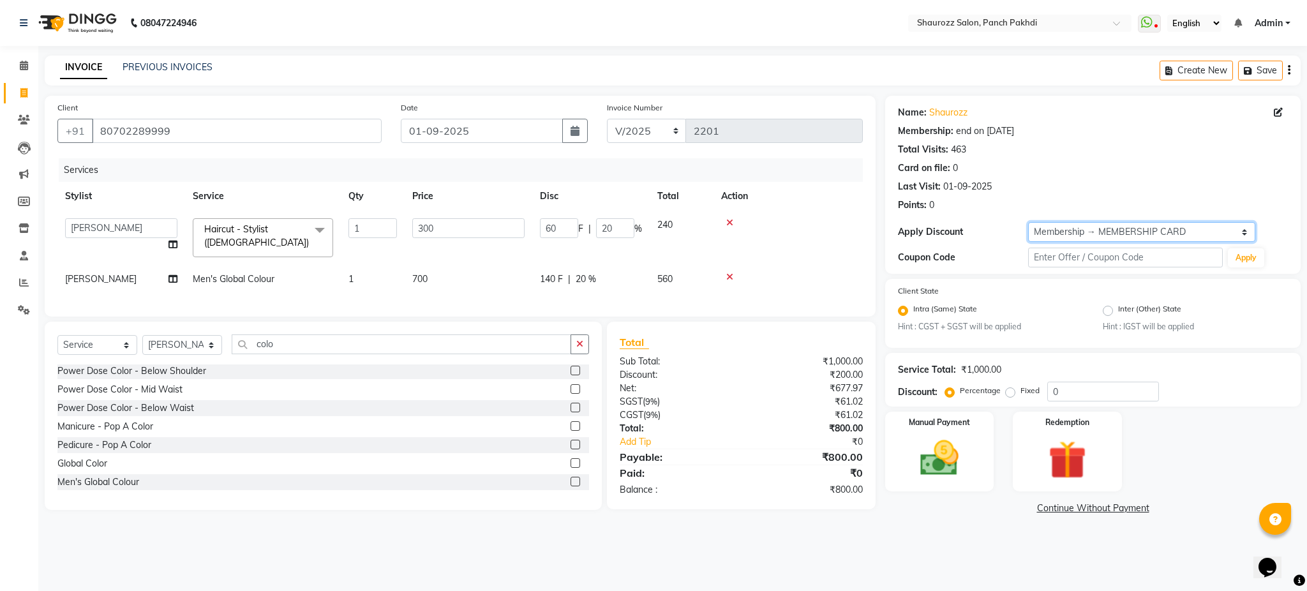
click at [1130, 237] on select "Select Membership → MEMBERSHIP CARD" at bounding box center [1141, 232] width 227 height 20
select select "0:"
click at [1028, 222] on select "Select Membership → MEMBERSHIP CARD" at bounding box center [1141, 232] width 227 height 20
type input "0"
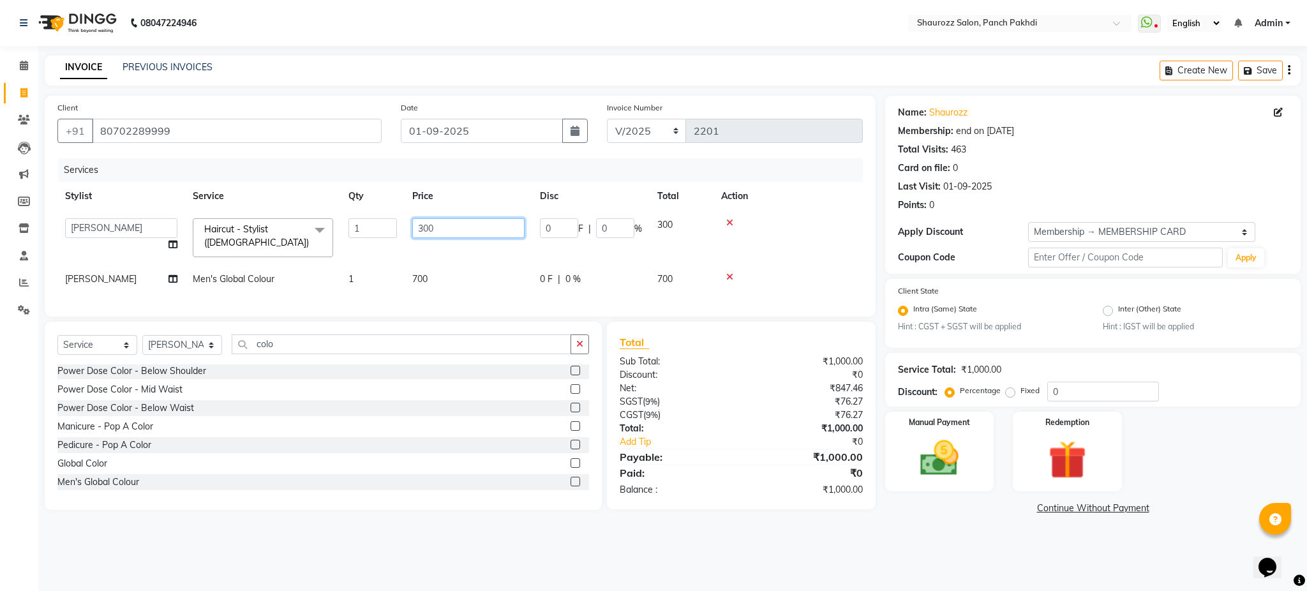
click at [438, 226] on input "300" at bounding box center [468, 228] width 112 height 20
type input "3"
type input "400"
drag, startPoint x: 482, startPoint y: 191, endPoint x: 476, endPoint y: 195, distance: 7.8
click at [476, 195] on tr "Stylist Service Qty Price Disc Total Action" at bounding box center [459, 196] width 805 height 29
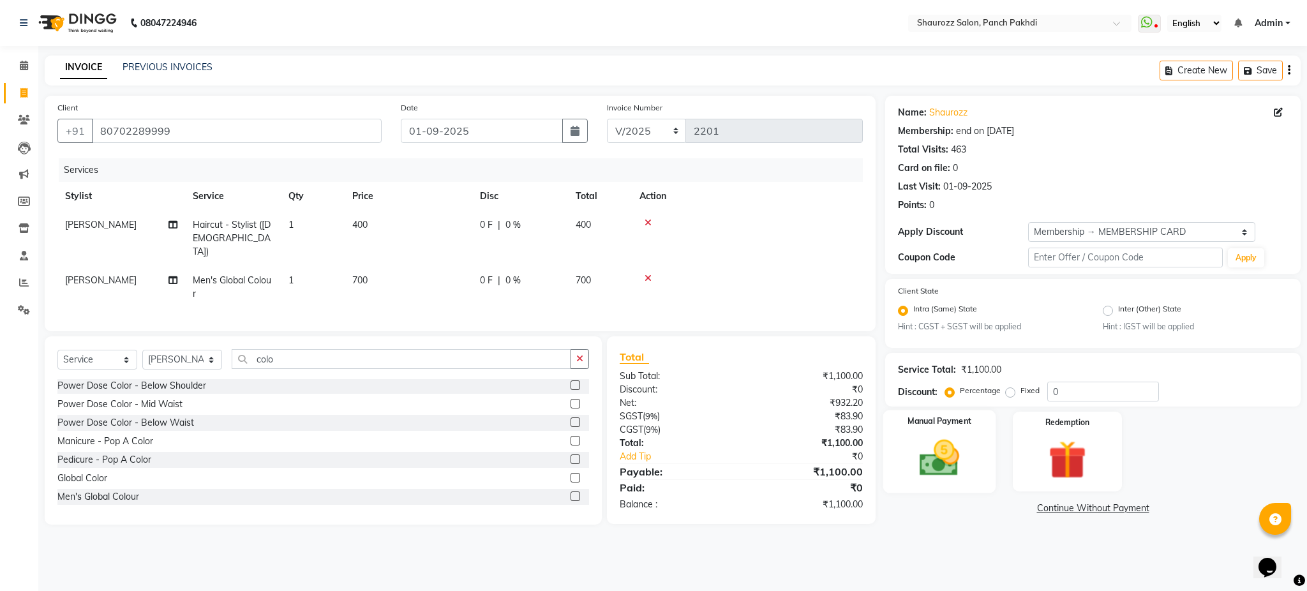
click at [948, 467] on img at bounding box center [939, 458] width 65 height 46
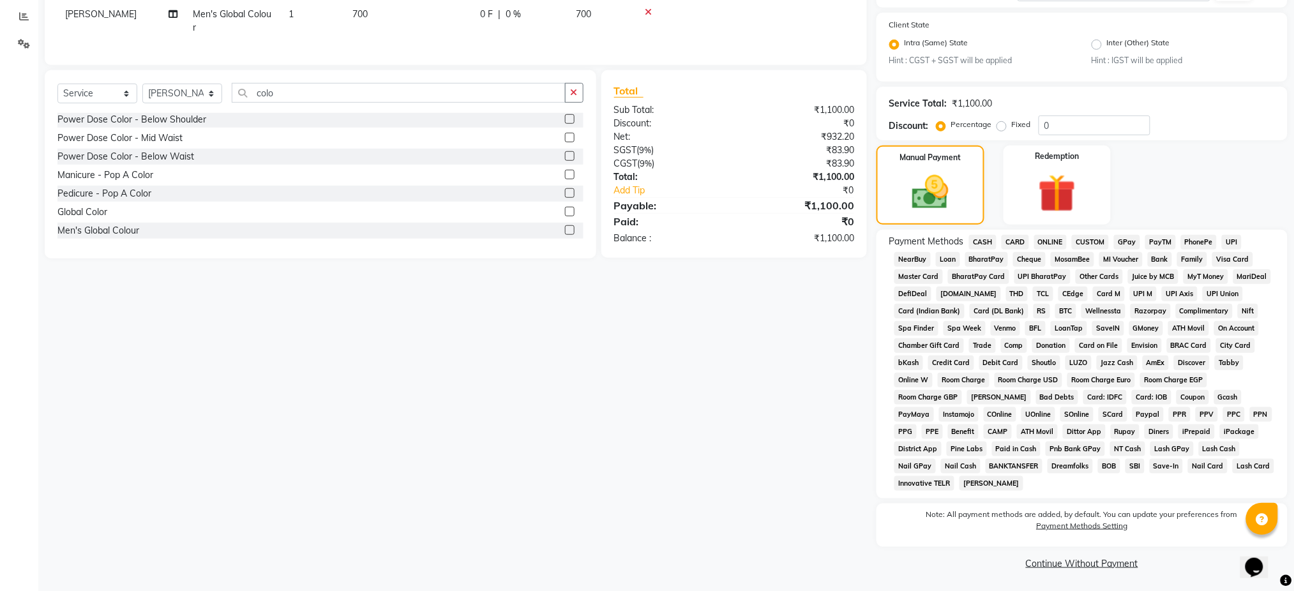
scroll to position [267, 0]
click at [1127, 238] on span "GPay" at bounding box center [1127, 241] width 26 height 15
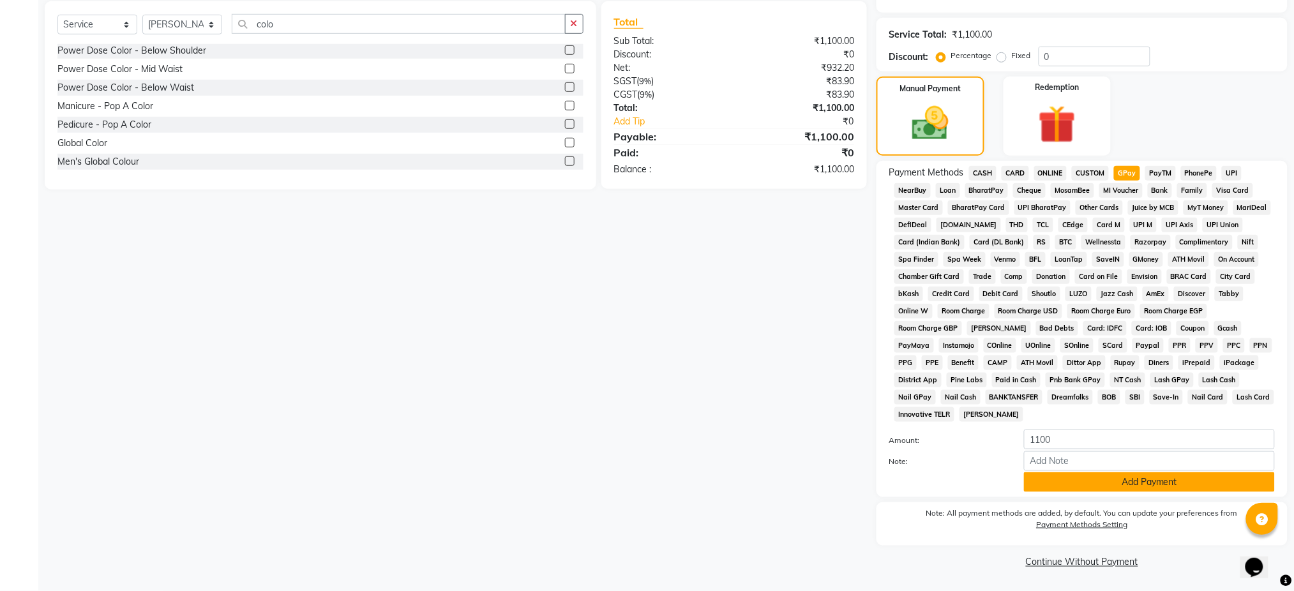
click at [1101, 477] on button "Add Payment" at bounding box center [1149, 482] width 251 height 20
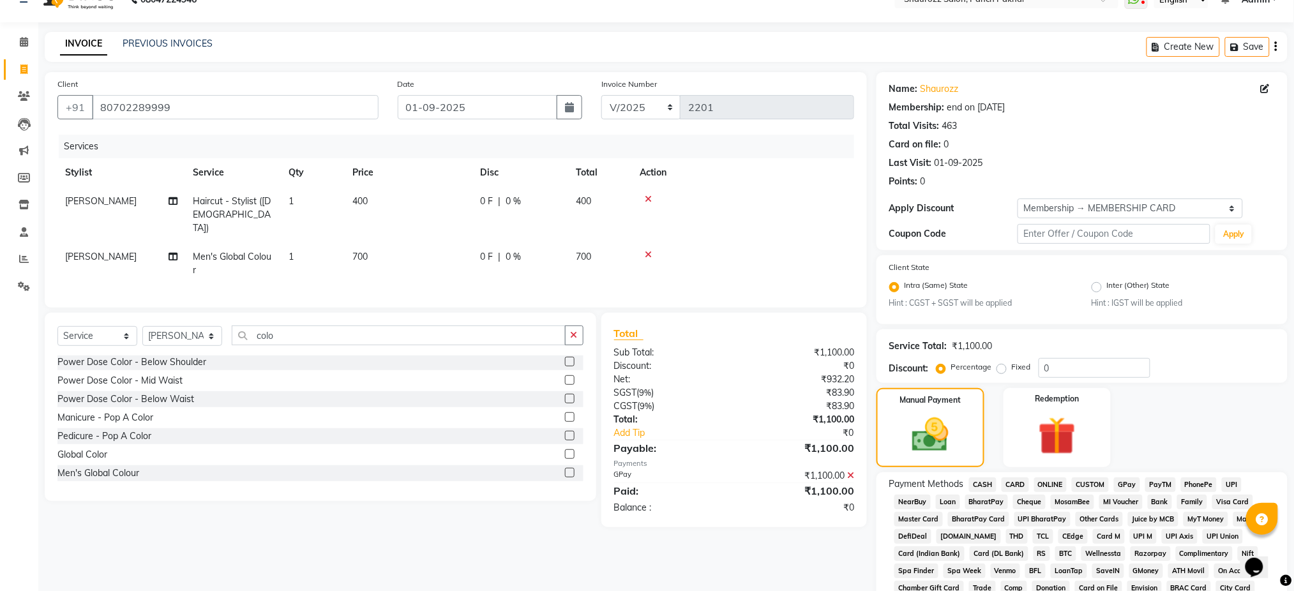
scroll to position [340, 0]
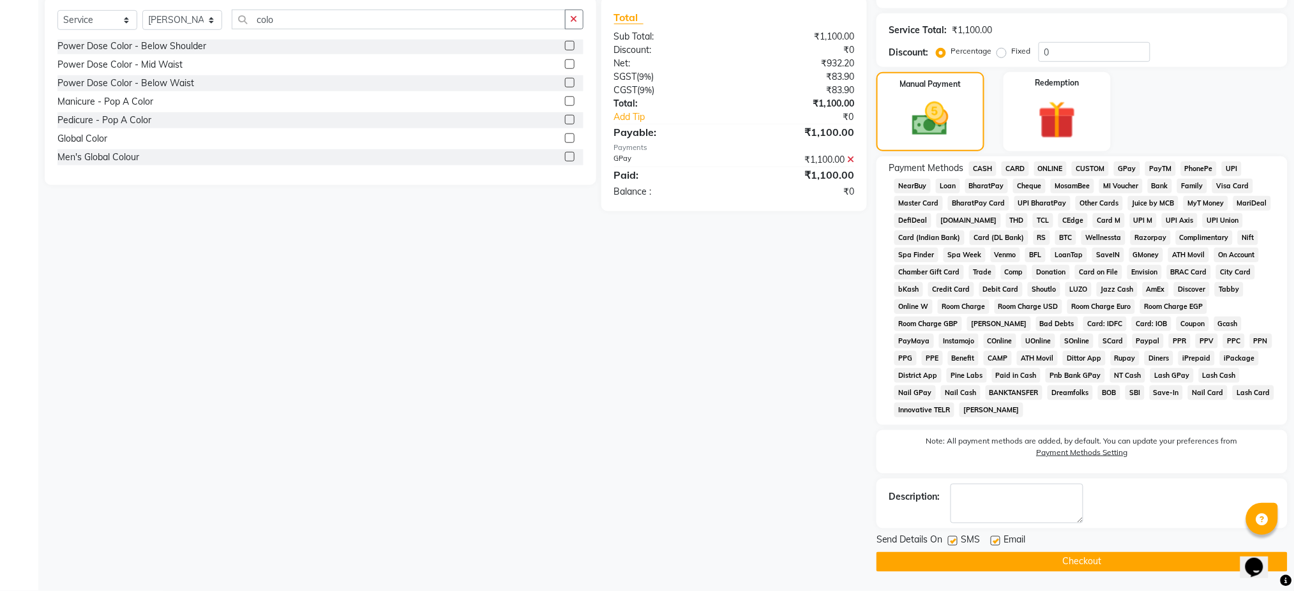
click at [1167, 577] on main "INVOICE PREVIOUS INVOICES Create New Save Client [PHONE_NUMBER] Date [DATE] Inv…" at bounding box center [665, 153] width 1255 height 875
click at [1161, 556] on button "Checkout" at bounding box center [1081, 562] width 411 height 20
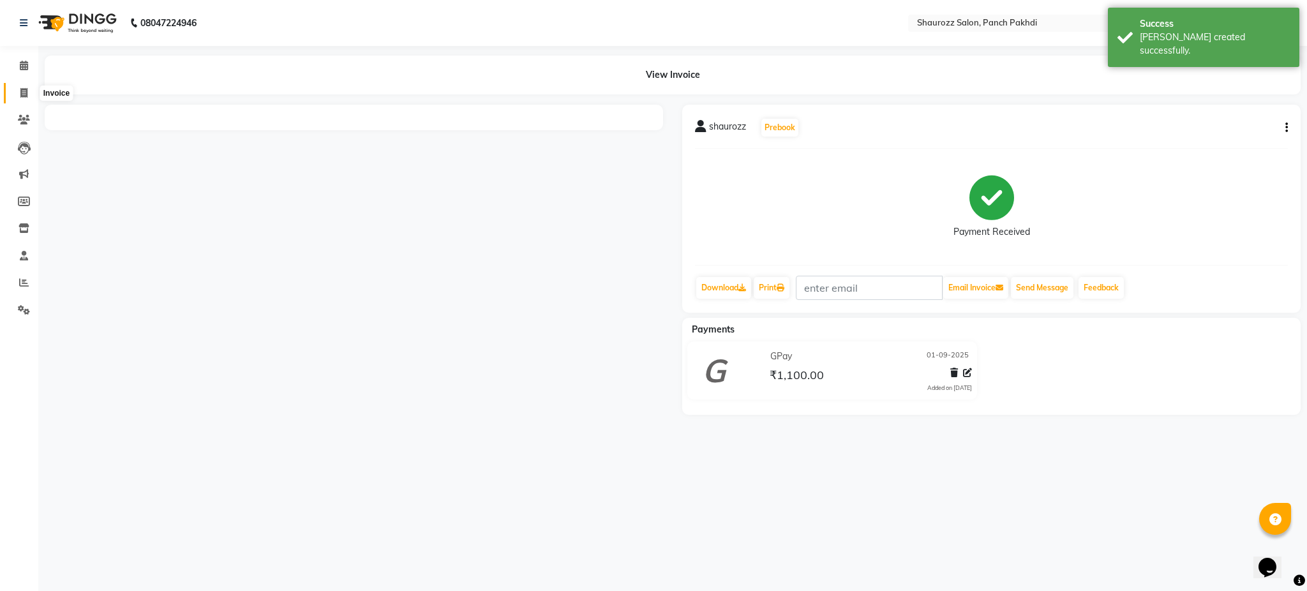
click at [26, 86] on span at bounding box center [24, 93] width 22 height 15
select select "service"
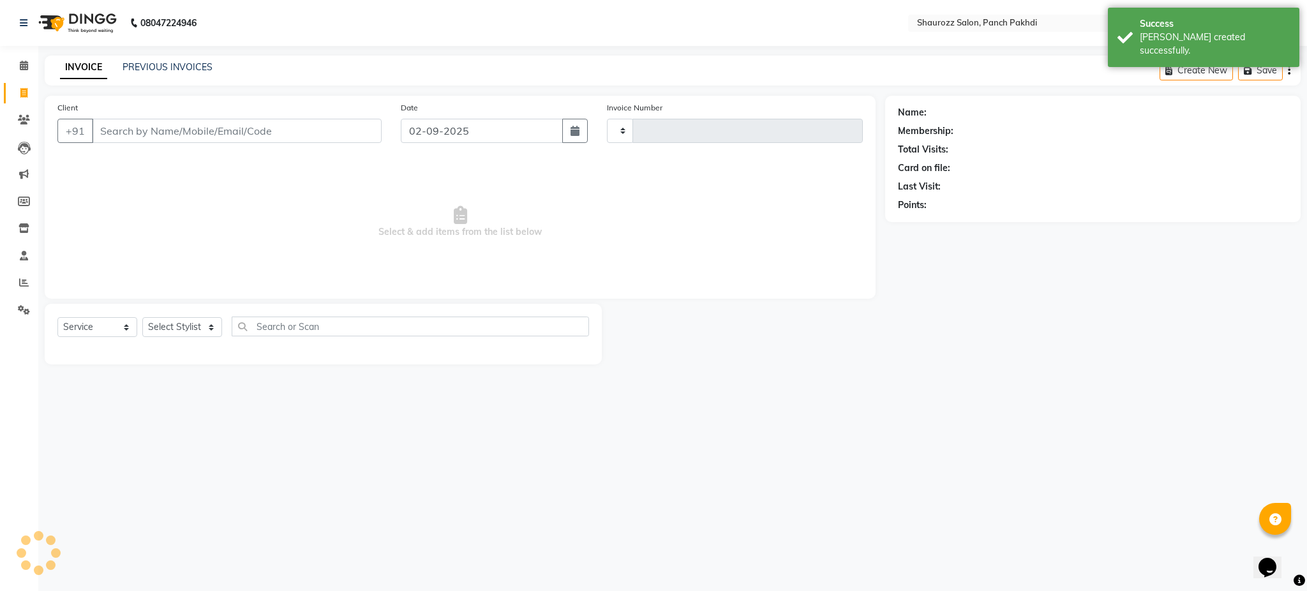
type input "2202"
select select "485"
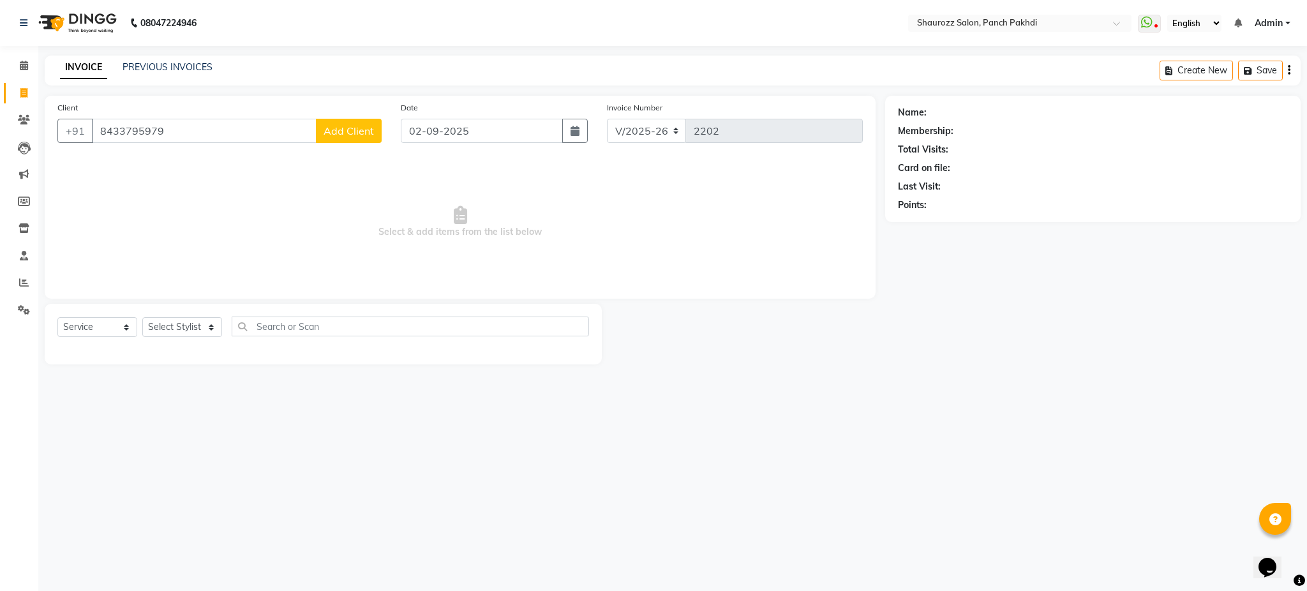
type input "8433795979"
click at [337, 125] on span "Add Client" at bounding box center [349, 130] width 50 height 13
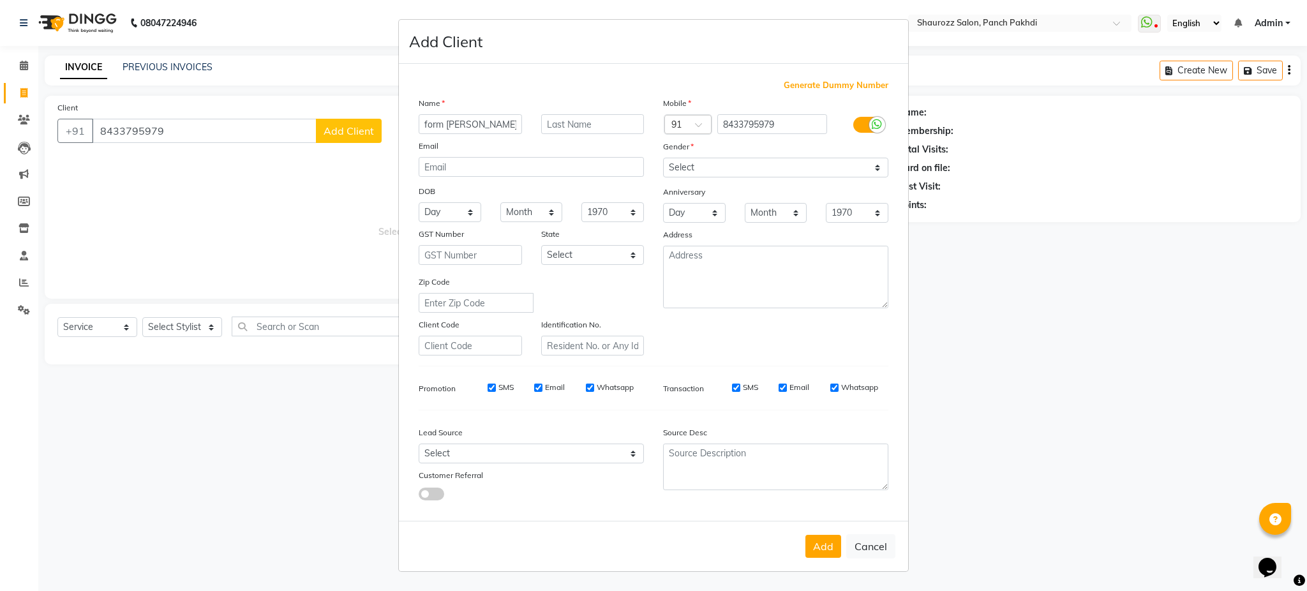
type input "form [PERSON_NAME]"
click at [277, 239] on ngb-modal-window "Add Client Generate Dummy Number Name form [PERSON_NAME] Email DOB Day 01 02 03…" at bounding box center [653, 295] width 1307 height 591
click at [743, 276] on textarea at bounding box center [775, 277] width 225 height 63
click at [744, 160] on select "Select [DEMOGRAPHIC_DATA] [DEMOGRAPHIC_DATA] Other Prefer Not To Say" at bounding box center [775, 168] width 225 height 20
select select "[DEMOGRAPHIC_DATA]"
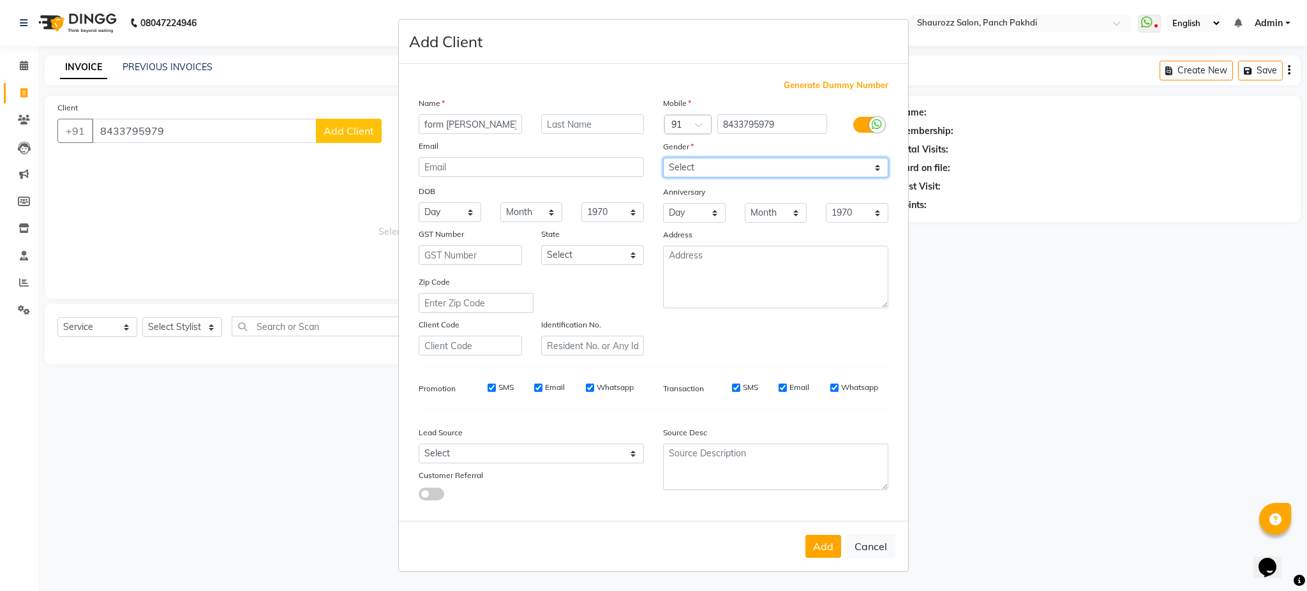
click at [663, 158] on select "Select [DEMOGRAPHIC_DATA] [DEMOGRAPHIC_DATA] Other Prefer Not To Say" at bounding box center [775, 168] width 225 height 20
click at [814, 555] on button "Add" at bounding box center [823, 546] width 36 height 23
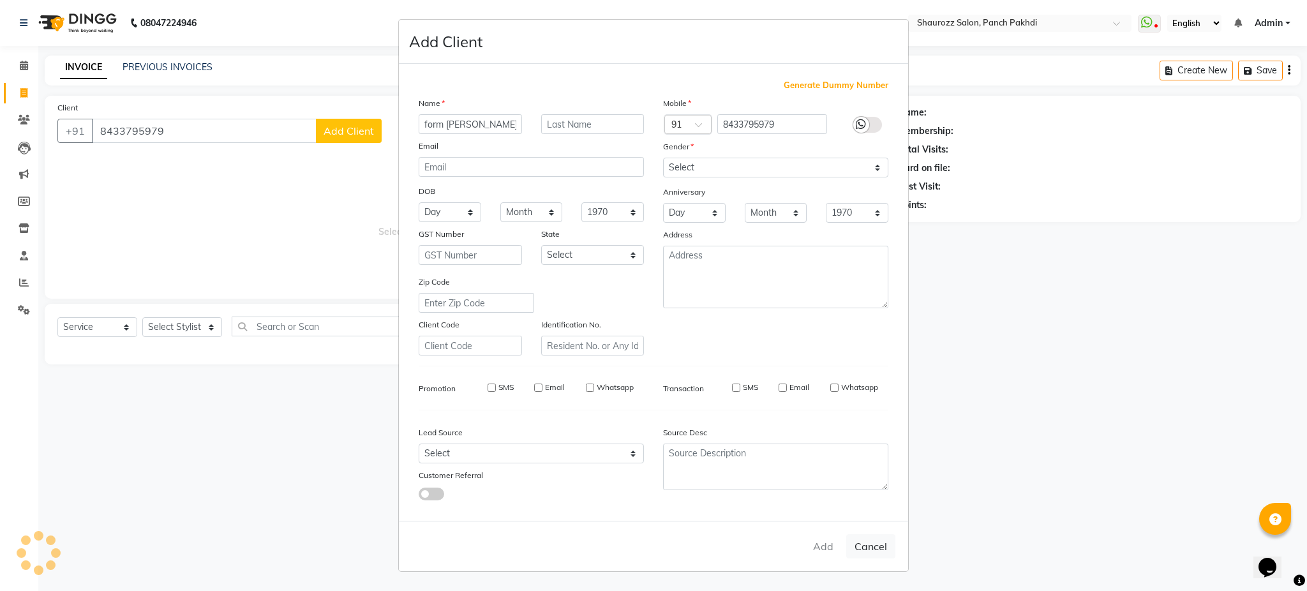
select select
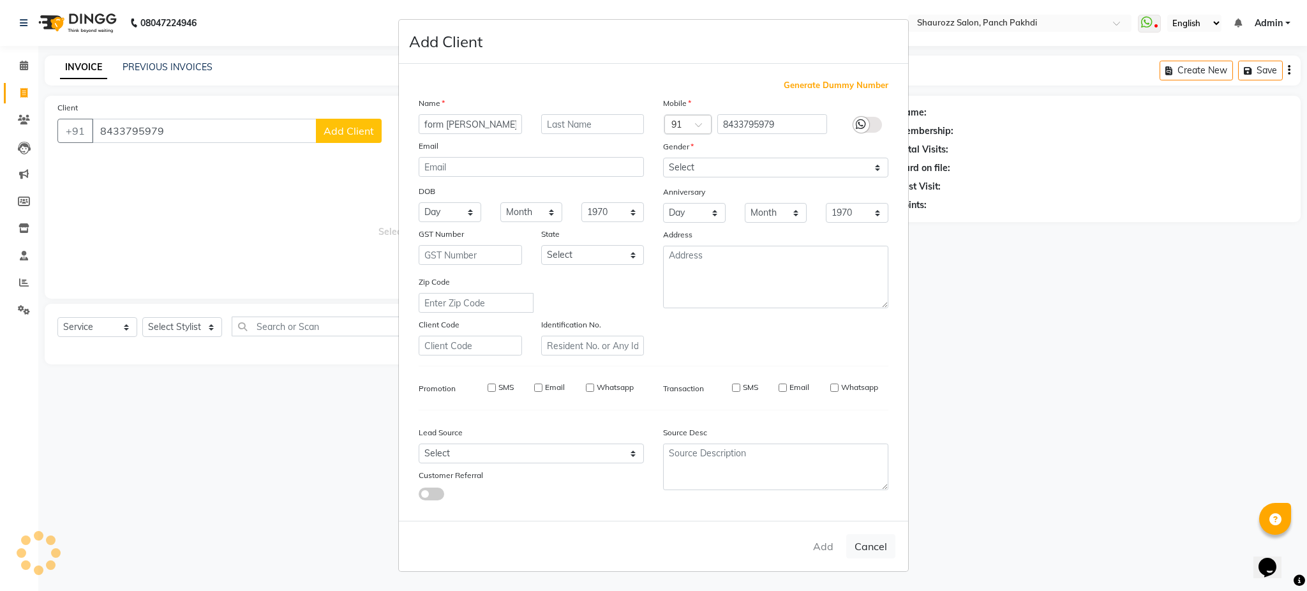
select select
checkbox input "false"
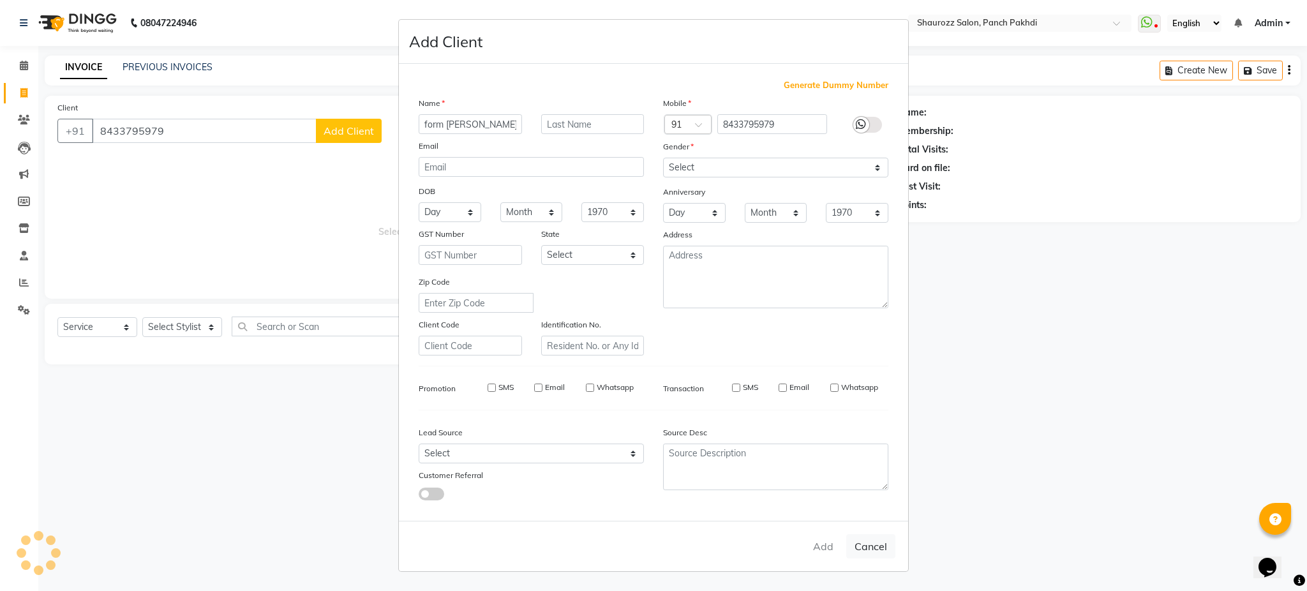
checkbox input "false"
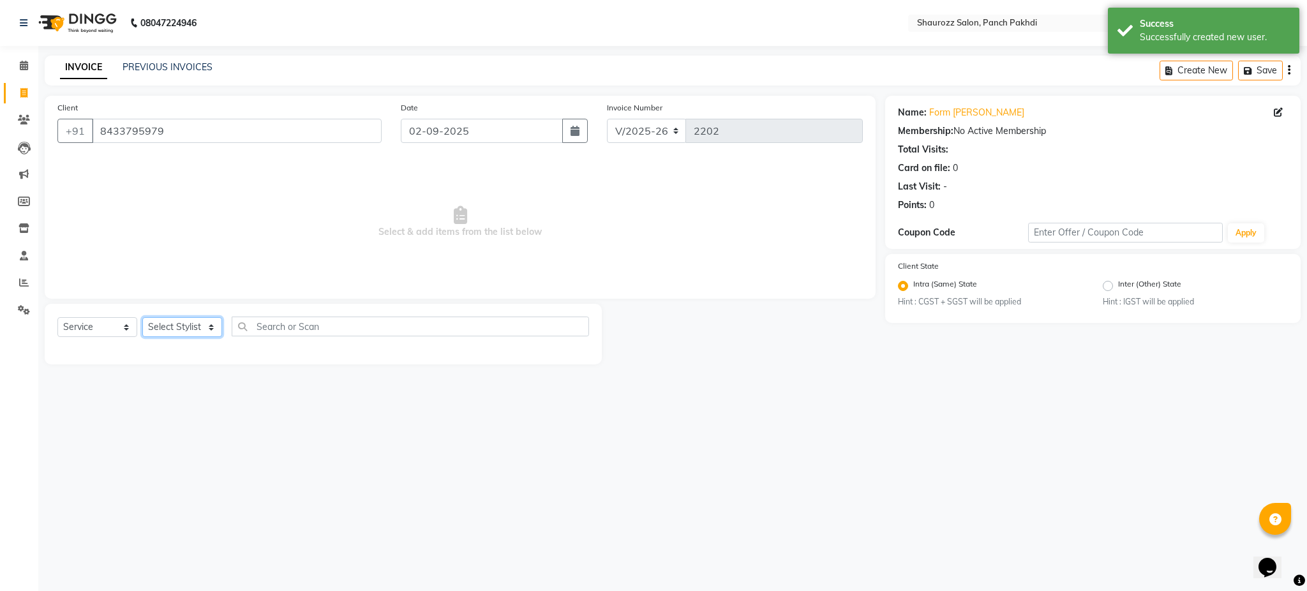
click at [190, 324] on select "Select Stylist [PERSON_NAME] [PERSON_NAME] [PERSON_NAME] [PERSON_NAME] Salon Sa…" at bounding box center [182, 327] width 80 height 20
click at [190, 322] on select "Select Stylist [PERSON_NAME] [PERSON_NAME] [PERSON_NAME] [PERSON_NAME] Salon Sa…" at bounding box center [182, 327] width 80 height 20
select select "14040"
click at [142, 318] on select "Select Stylist [PERSON_NAME] [PERSON_NAME] [PERSON_NAME] [PERSON_NAME] Salon Sa…" at bounding box center [182, 327] width 80 height 20
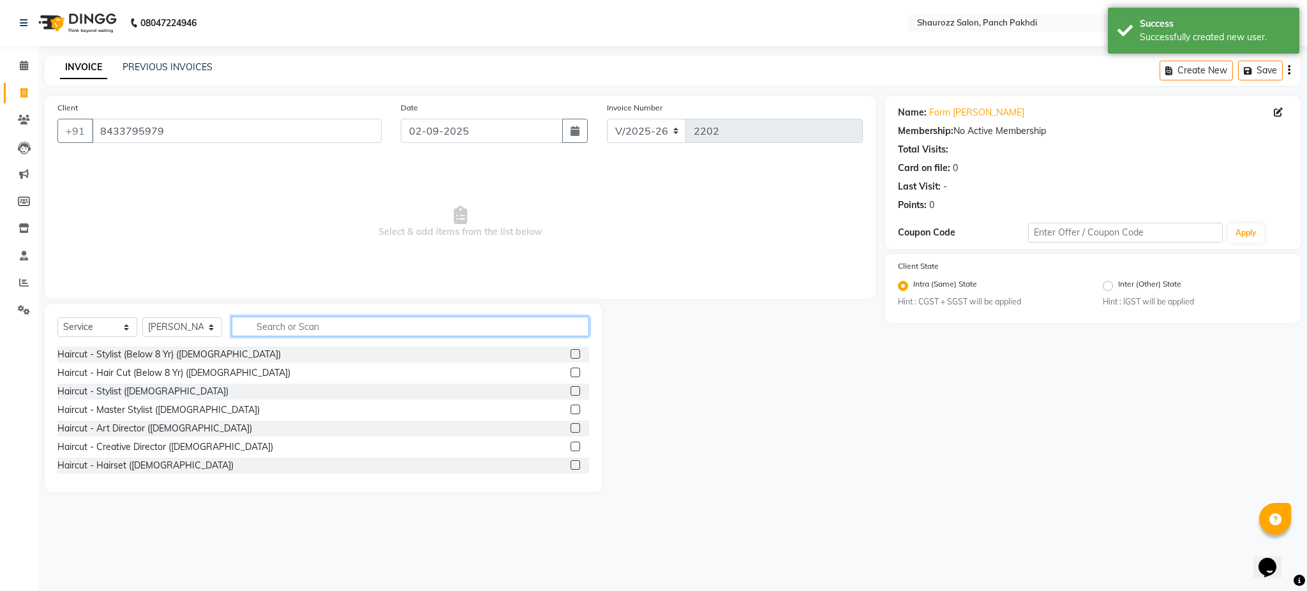
click at [304, 335] on input "text" at bounding box center [410, 327] width 357 height 20
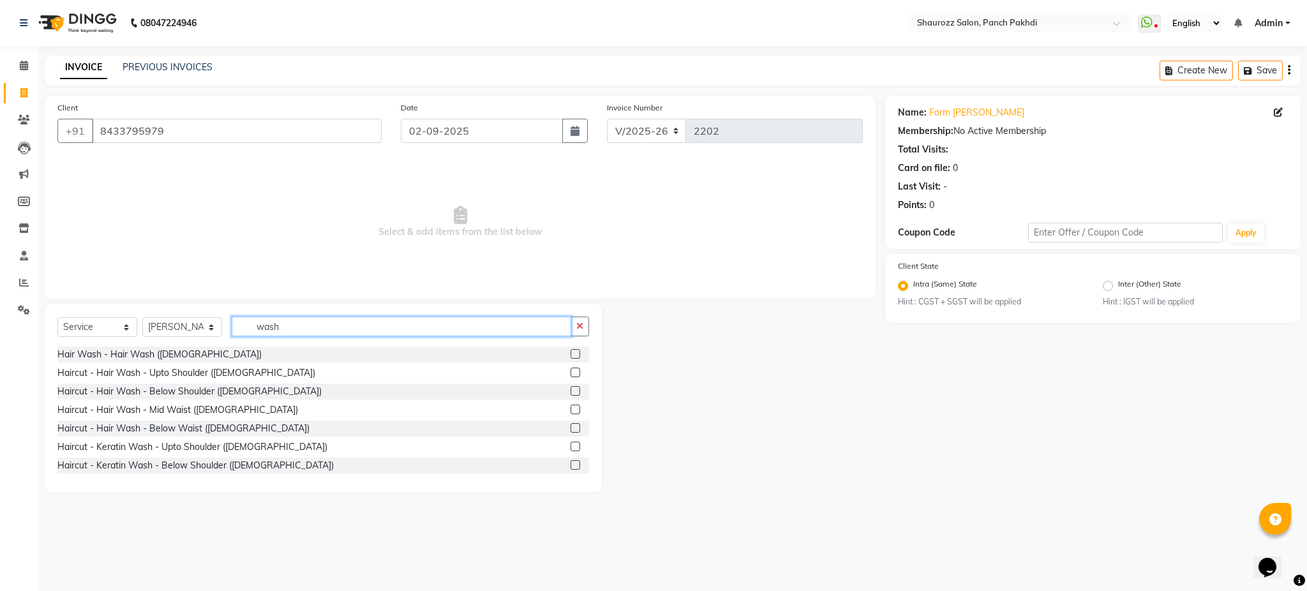
type input "wash"
click at [571, 368] on label at bounding box center [576, 373] width 10 height 10
click at [571, 369] on input "checkbox" at bounding box center [575, 373] width 8 height 8
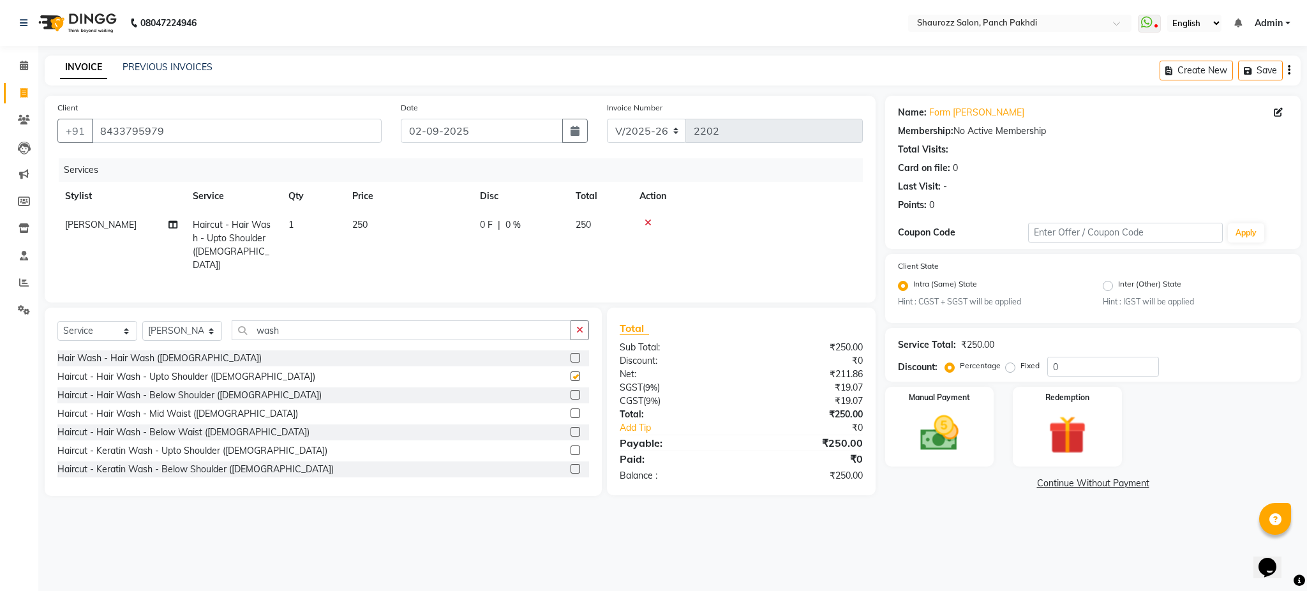
checkbox input "false"
drag, startPoint x: 306, startPoint y: 315, endPoint x: 305, endPoint y: 326, distance: 10.9
click at [305, 326] on div "Select Service Product Membership Package Voucher Prepaid Gift Card Select Styl…" at bounding box center [323, 402] width 557 height 188
click at [305, 326] on input "wash" at bounding box center [402, 330] width 340 height 20
type input "w"
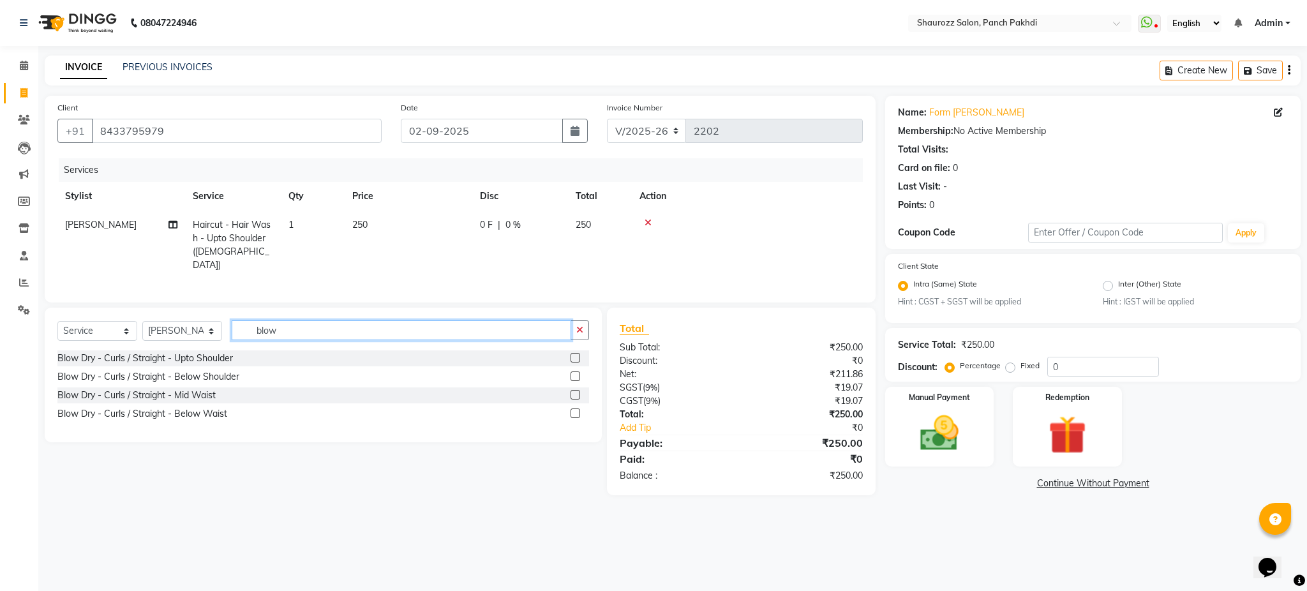
type input "blow"
click at [574, 374] on label at bounding box center [576, 376] width 10 height 10
click at [574, 374] on input "checkbox" at bounding box center [575, 377] width 8 height 8
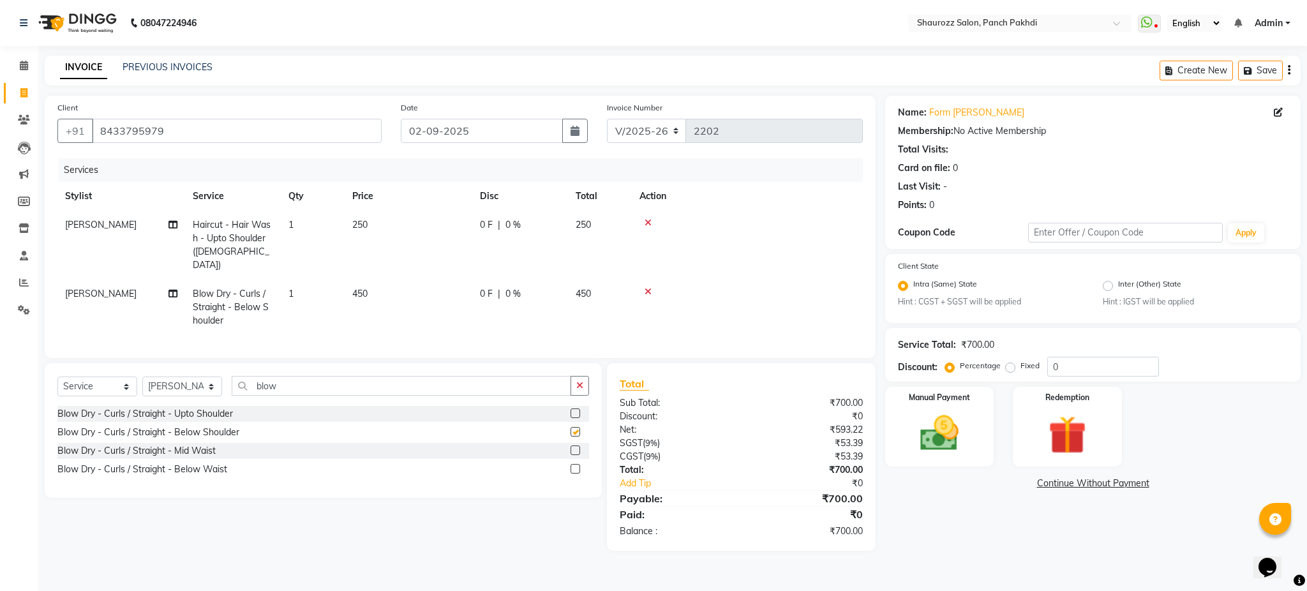
checkbox input "false"
click at [383, 228] on td "250" at bounding box center [409, 245] width 128 height 69
select select "14040"
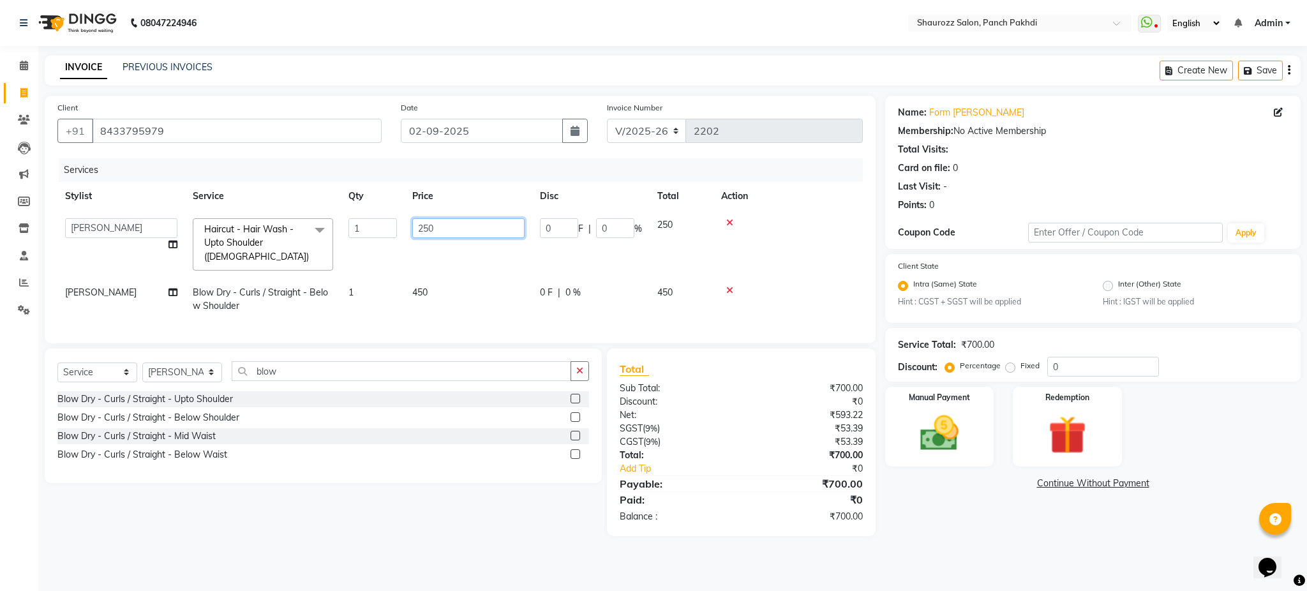
click at [447, 235] on input "250" at bounding box center [468, 228] width 112 height 20
type input "2"
type input "300"
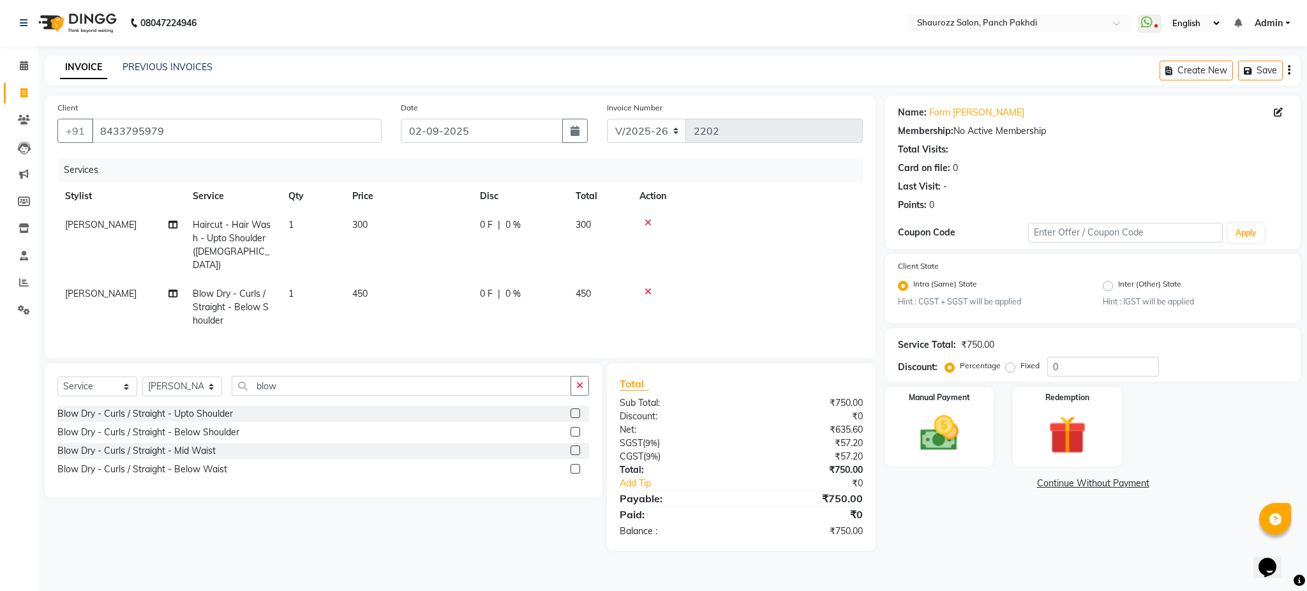
click at [453, 280] on td "450" at bounding box center [409, 308] width 128 height 56
select select "14040"
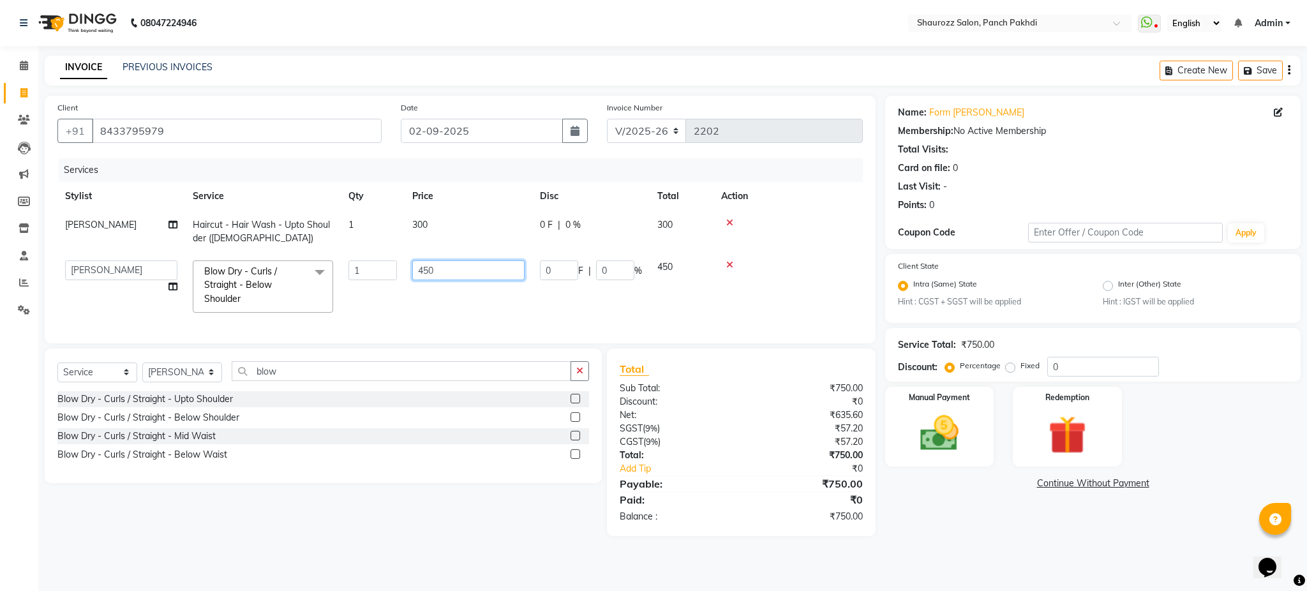
click at [456, 277] on input "450" at bounding box center [468, 270] width 112 height 20
type input "4"
type input "200"
click at [474, 264] on input "200" at bounding box center [468, 270] width 112 height 20
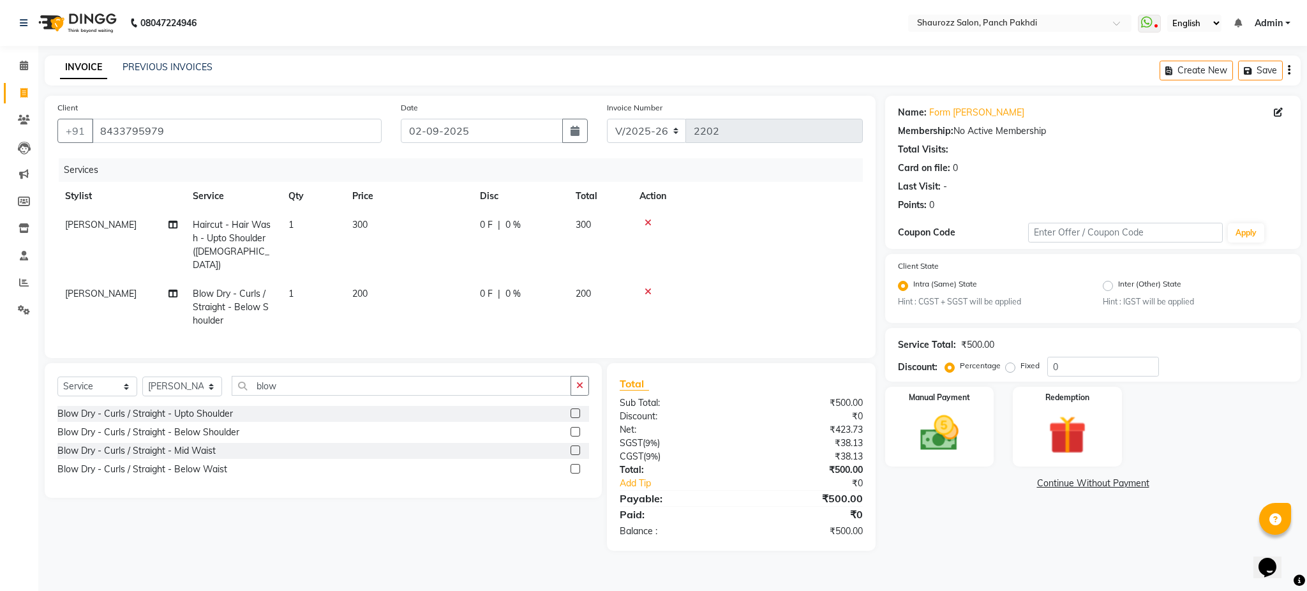
click at [494, 234] on tr "[PERSON_NAME] Haircut - Hair Wash - Upto Shoulder ([DEMOGRAPHIC_DATA]) 1 300 0 …" at bounding box center [459, 245] width 805 height 69
click at [984, 438] on div "Manual Payment" at bounding box center [939, 427] width 113 height 83
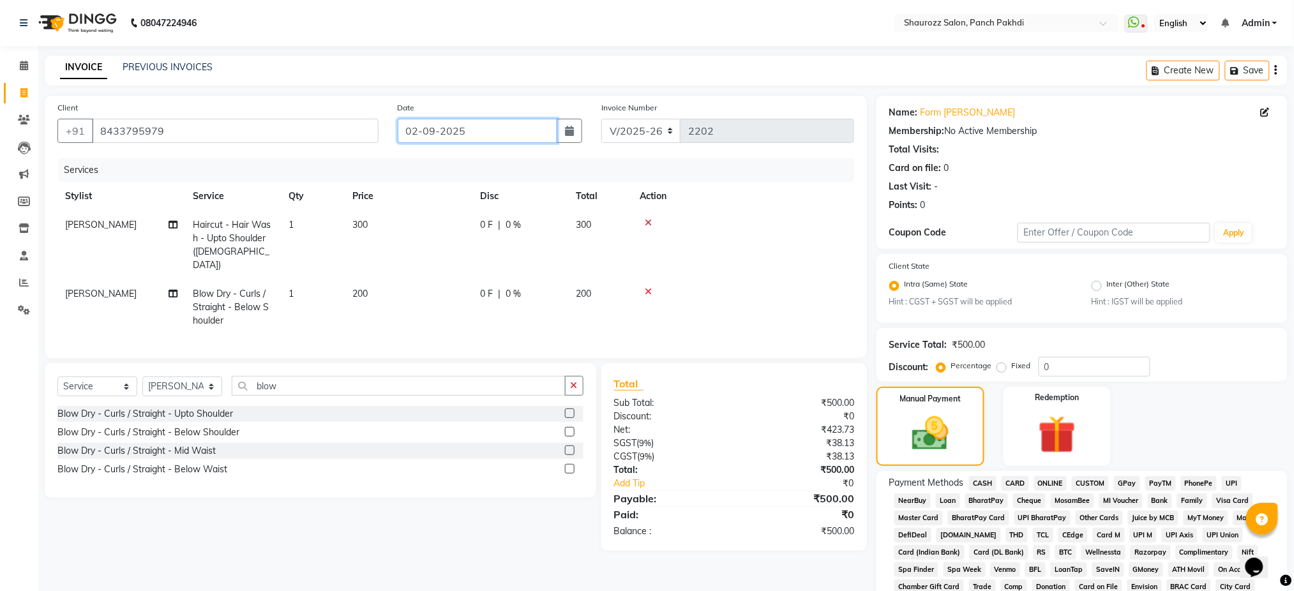
click at [437, 133] on input "02-09-2025" at bounding box center [478, 131] width 160 height 24
select select "9"
select select "2025"
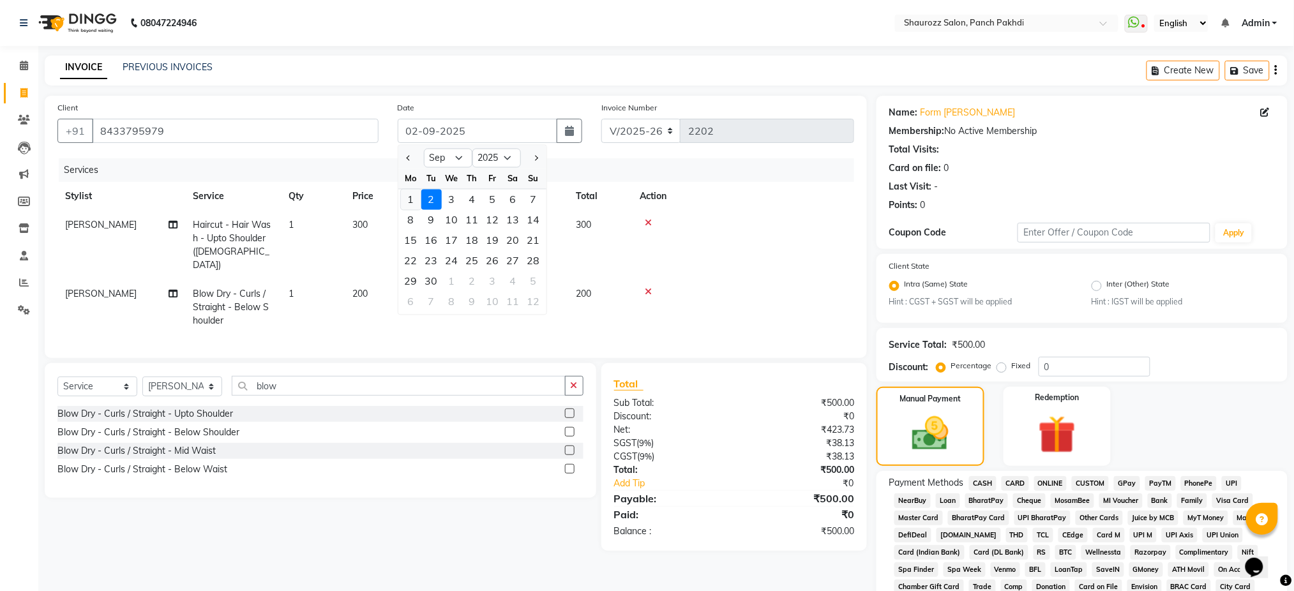
click at [412, 199] on div "1" at bounding box center [411, 200] width 20 height 20
type input "01-09-2025"
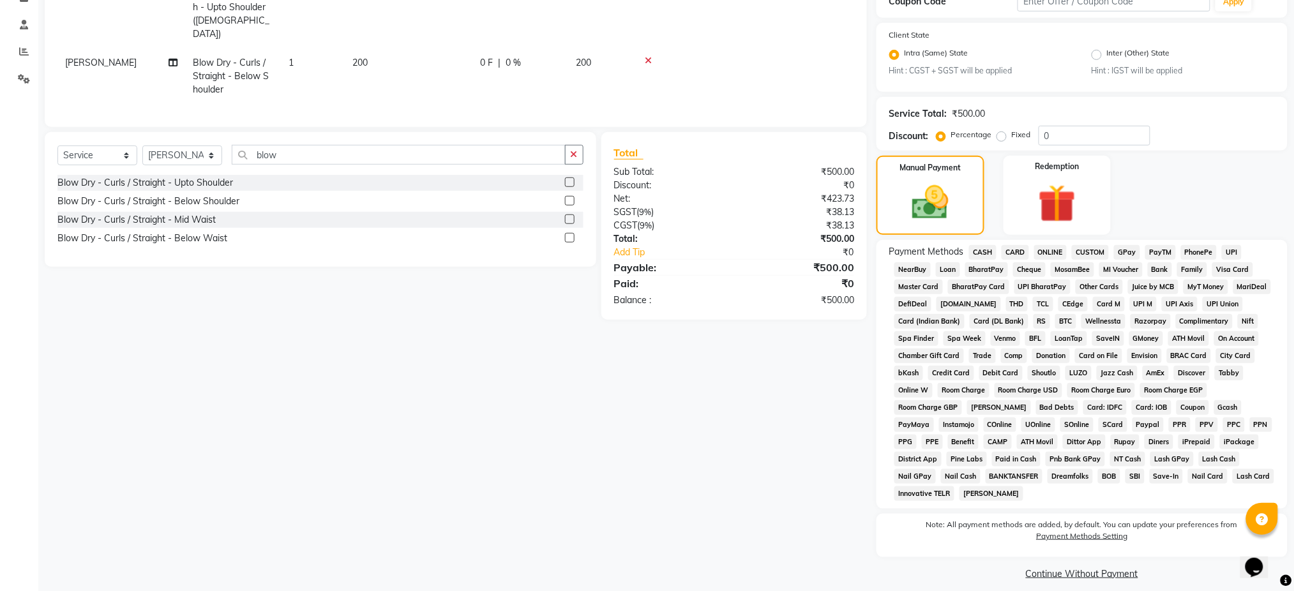
scroll to position [242, 0]
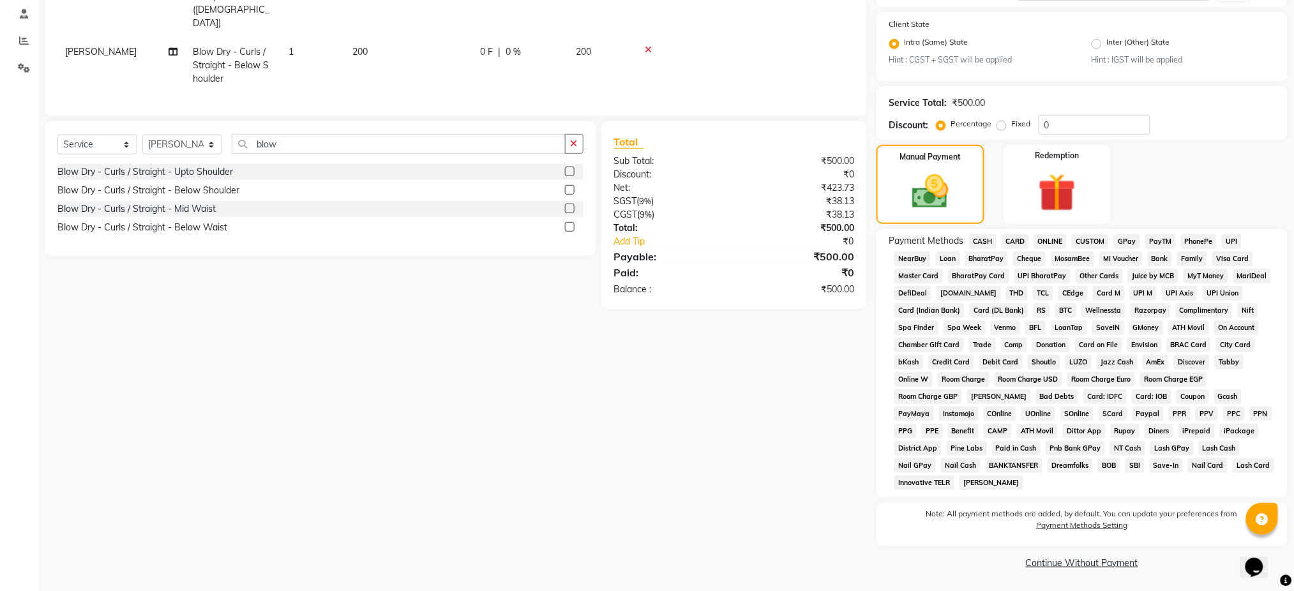
click at [983, 236] on span "CASH" at bounding box center [982, 241] width 27 height 15
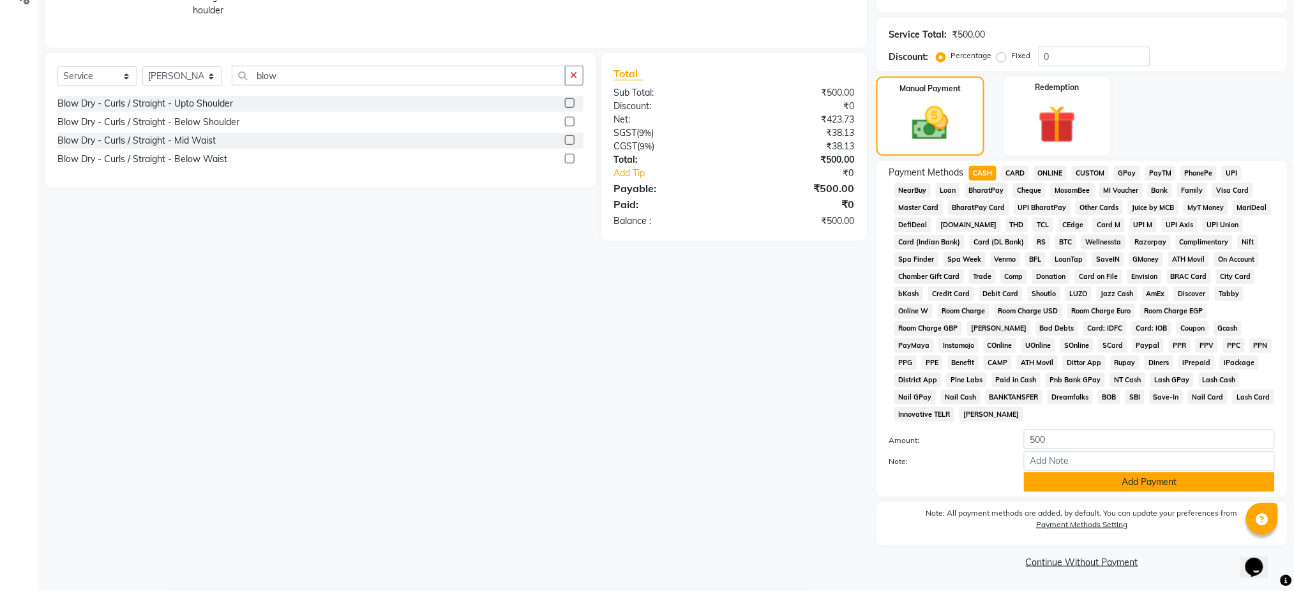
click at [1104, 481] on button "Add Payment" at bounding box center [1149, 482] width 251 height 20
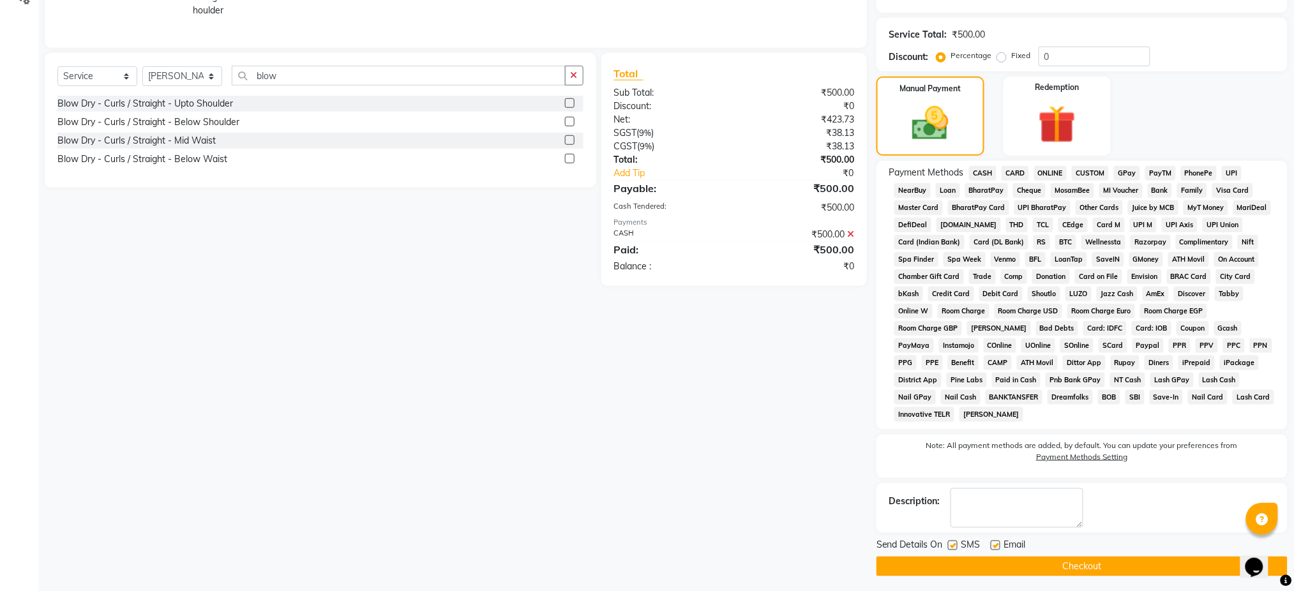
scroll to position [314, 0]
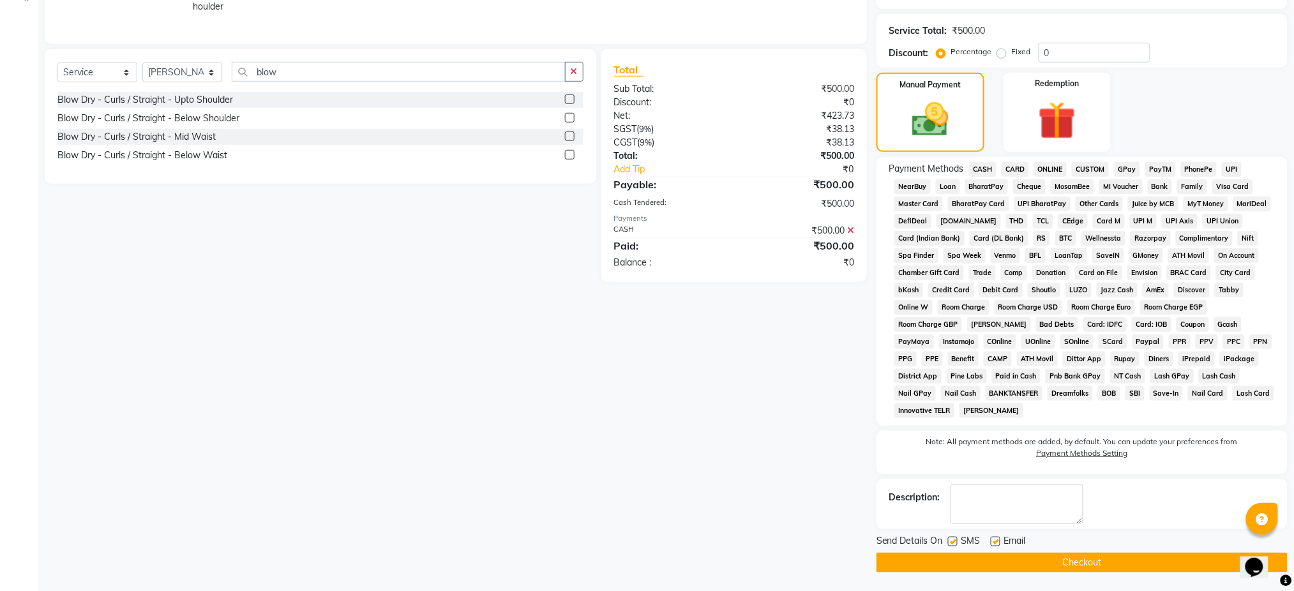
click at [1075, 553] on button "Checkout" at bounding box center [1081, 563] width 411 height 20
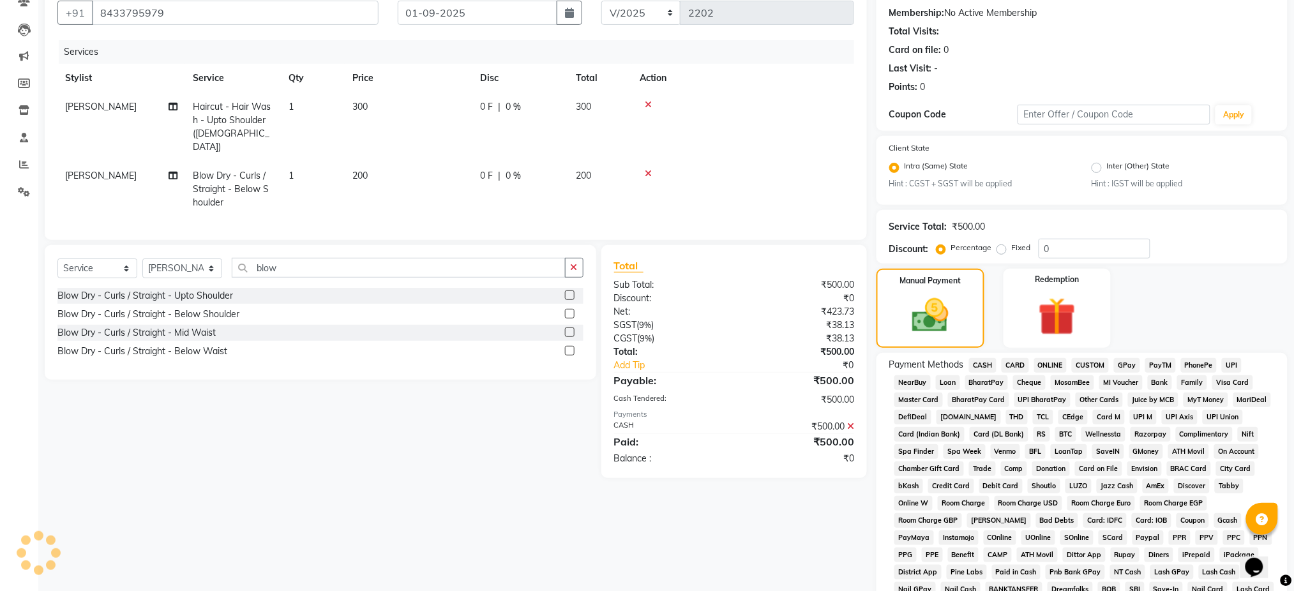
scroll to position [0, 0]
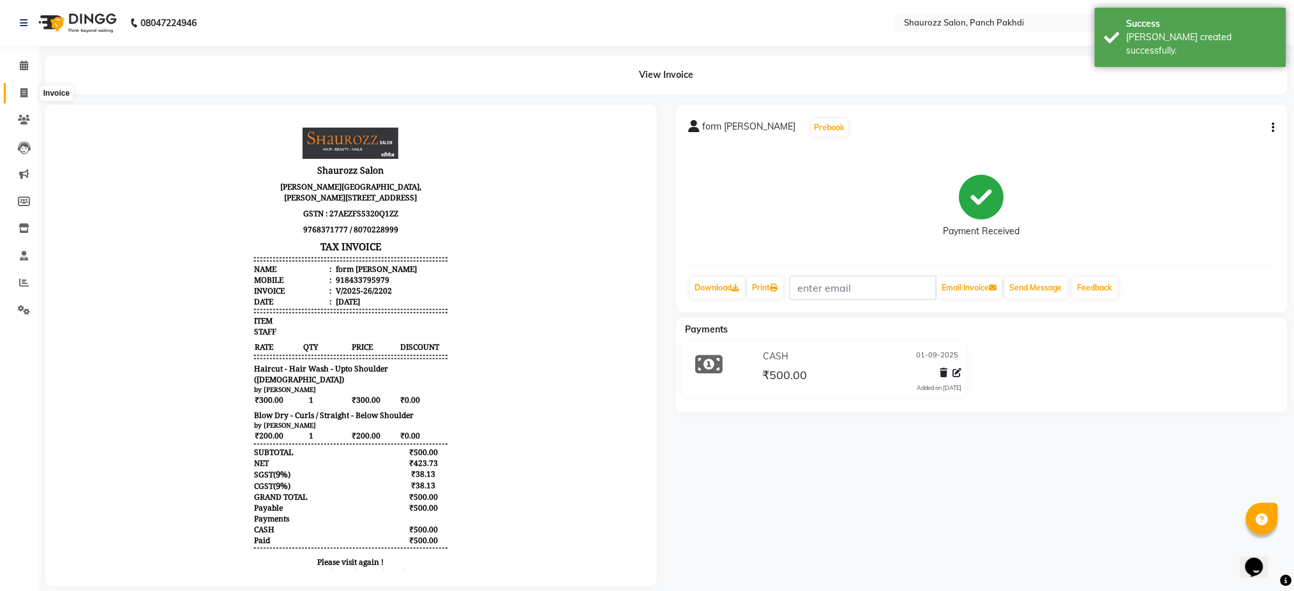
click at [27, 87] on span at bounding box center [24, 93] width 22 height 15
select select "485"
select select "service"
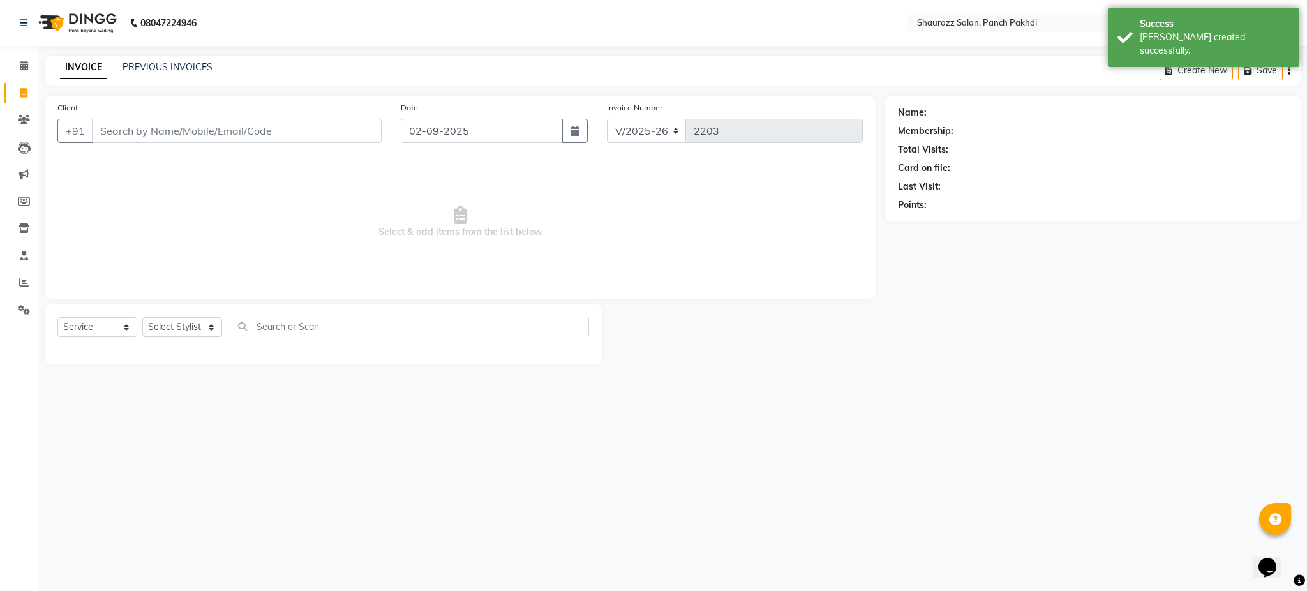
click at [169, 142] on input "Client" at bounding box center [237, 131] width 290 height 24
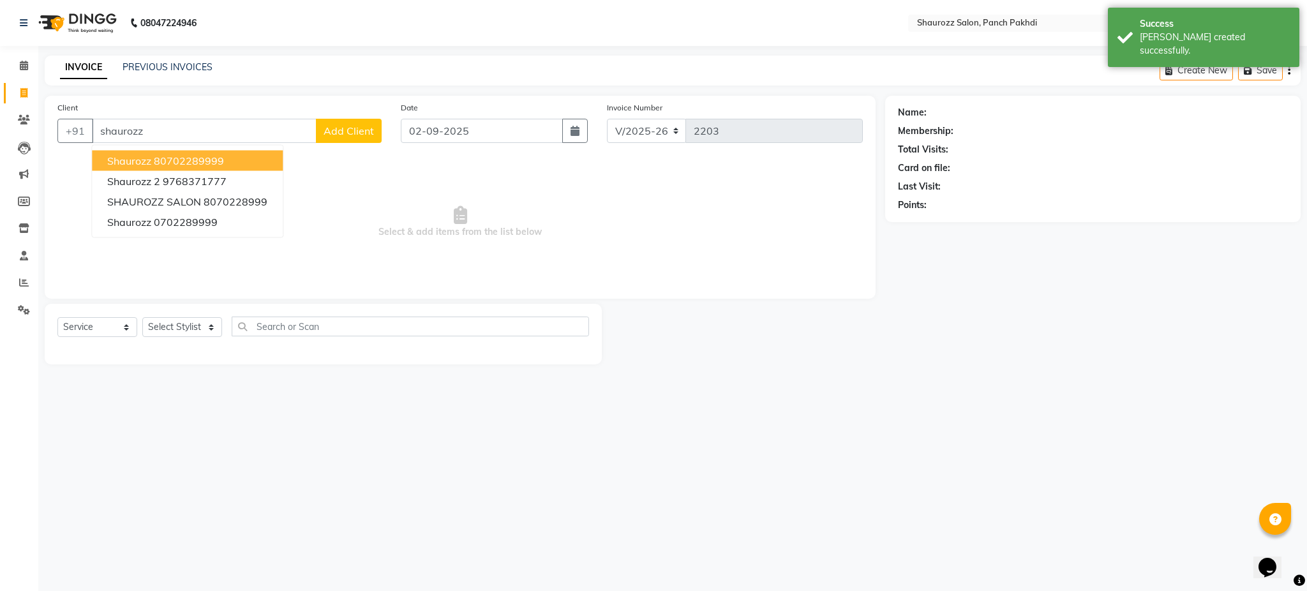
click at [161, 164] on ngb-highlight "80702289999" at bounding box center [189, 160] width 70 height 13
type input "80702289999"
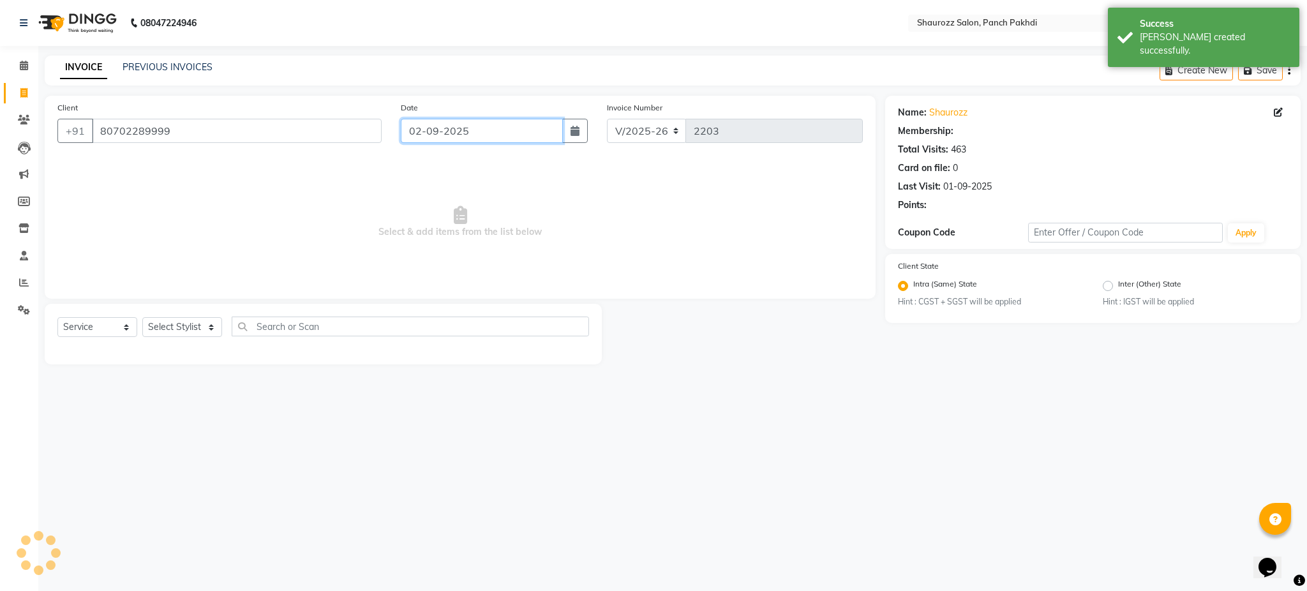
select select "1: Object"
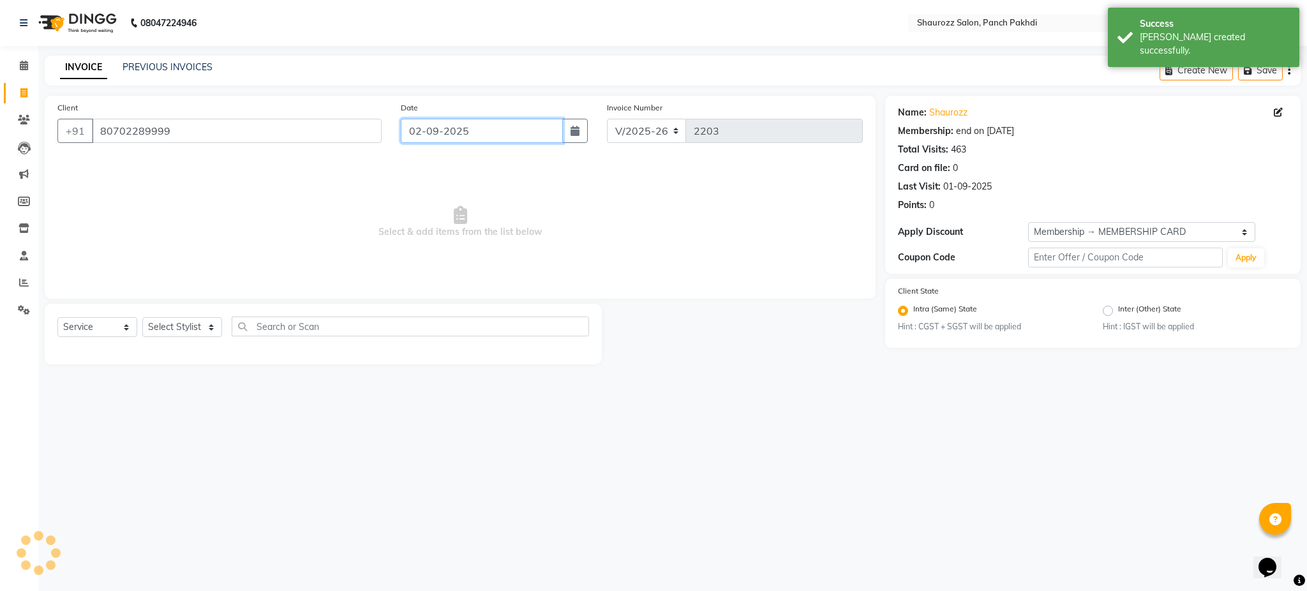
click at [440, 139] on input "02-09-2025" at bounding box center [482, 131] width 162 height 24
select select "9"
select select "2025"
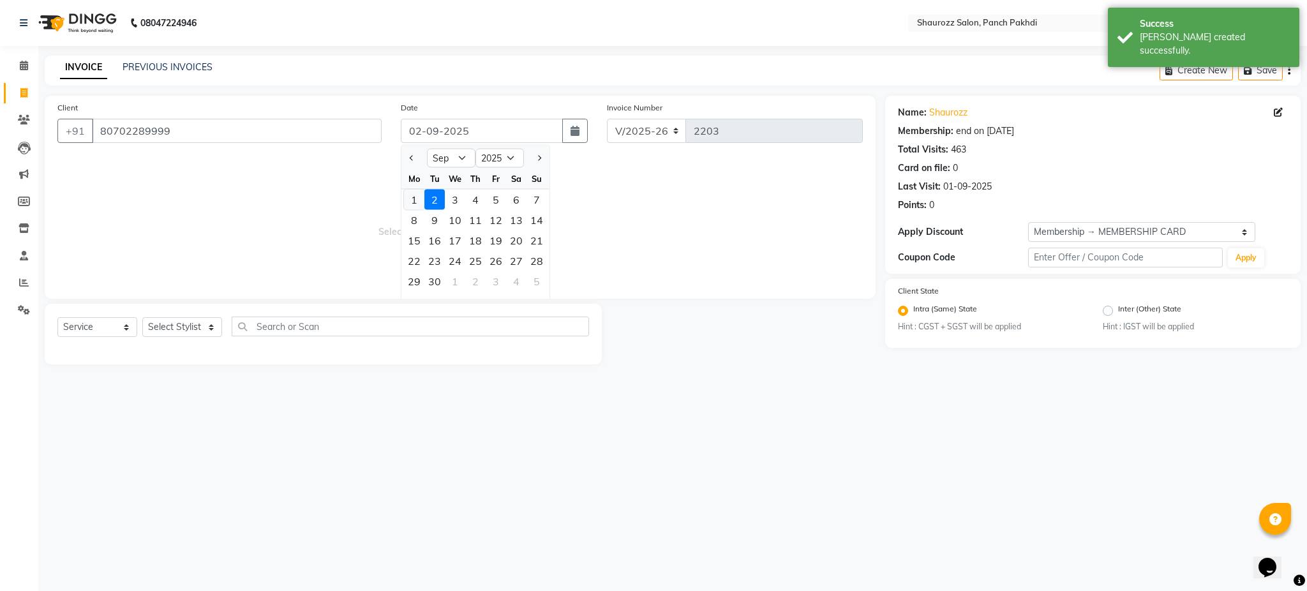
click at [419, 195] on div "1" at bounding box center [414, 200] width 20 height 20
type input "01-09-2025"
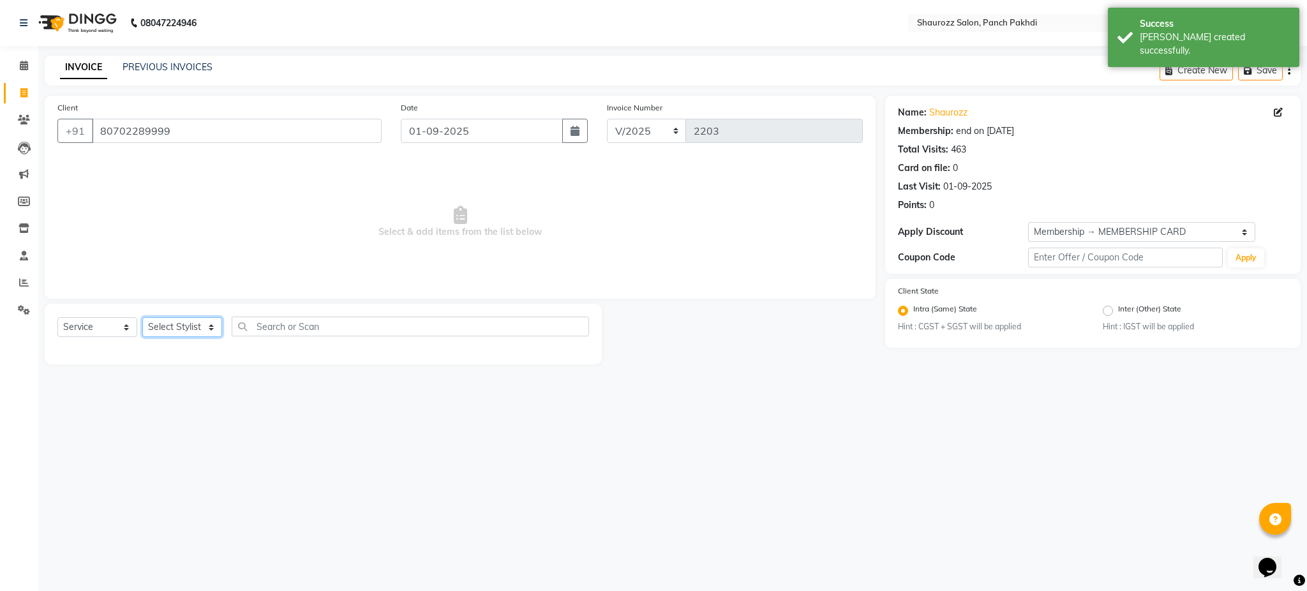
click at [188, 334] on select "Select Stylist [PERSON_NAME] [PERSON_NAME] [PERSON_NAME] [PERSON_NAME] Salon Sa…" at bounding box center [182, 327] width 80 height 20
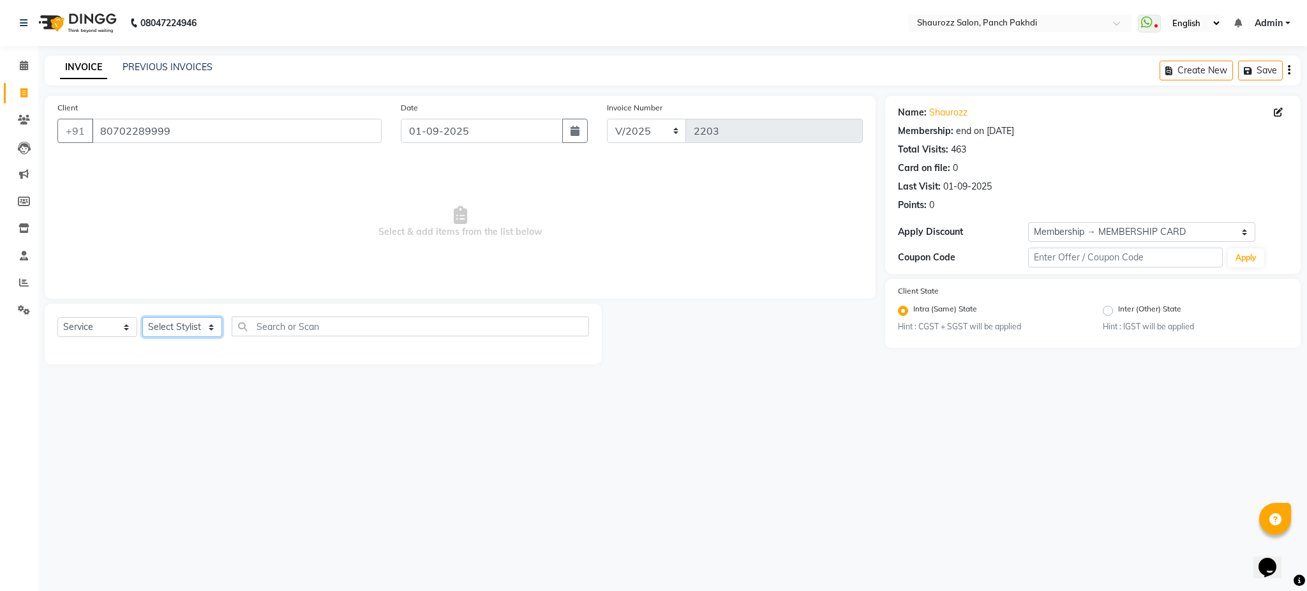
select select "14040"
click at [142, 318] on select "Select Stylist [PERSON_NAME] [PERSON_NAME] [PERSON_NAME] [PERSON_NAME] Salon Sa…" at bounding box center [182, 327] width 80 height 20
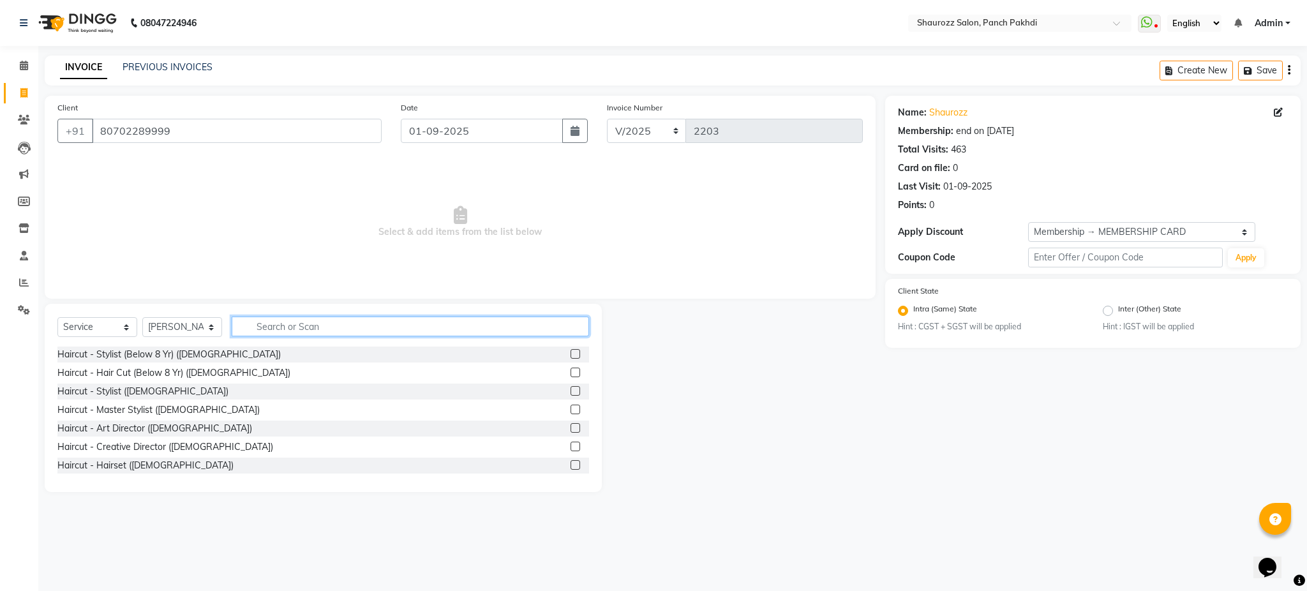
click at [274, 320] on input "text" at bounding box center [410, 327] width 357 height 20
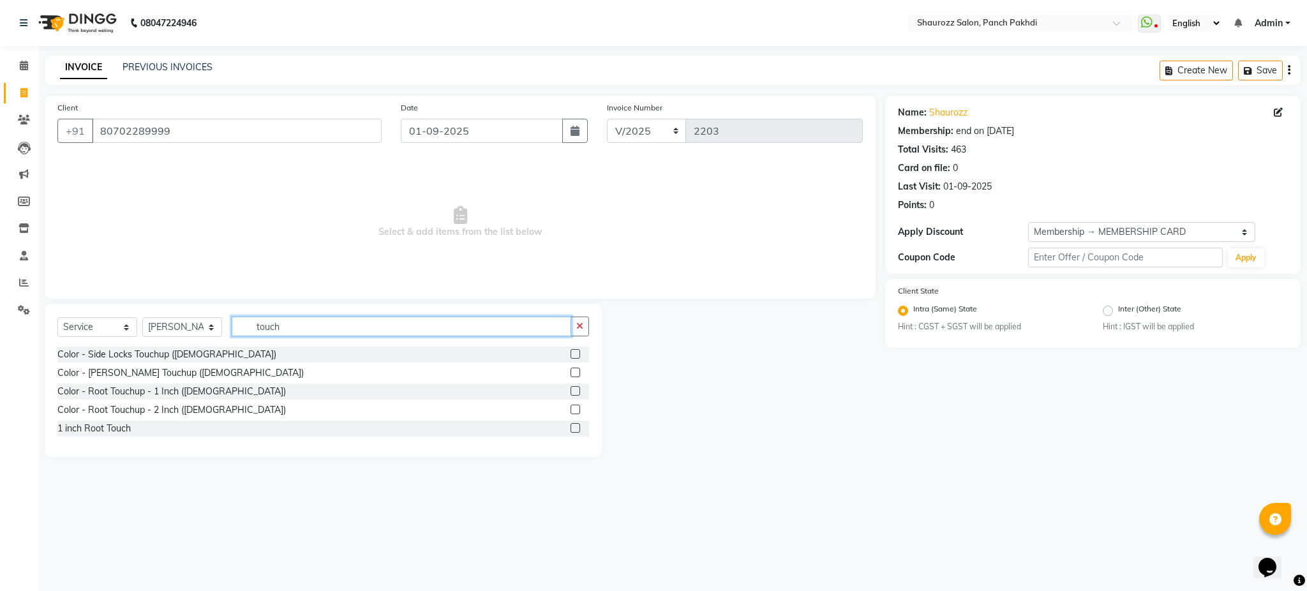
type input "touch"
click at [271, 213] on span "Select & add items from the list below" at bounding box center [459, 222] width 805 height 128
click at [319, 342] on div "Select Service Product Membership Package Voucher Prepaid Gift Card Select Styl…" at bounding box center [323, 380] width 557 height 153
click at [323, 340] on div "Select Service Product Membership Package Voucher Prepaid Gift Card Select Styl…" at bounding box center [323, 332] width 532 height 30
click at [327, 324] on input "touch" at bounding box center [402, 327] width 340 height 20
